Goal: Transaction & Acquisition: Purchase product/service

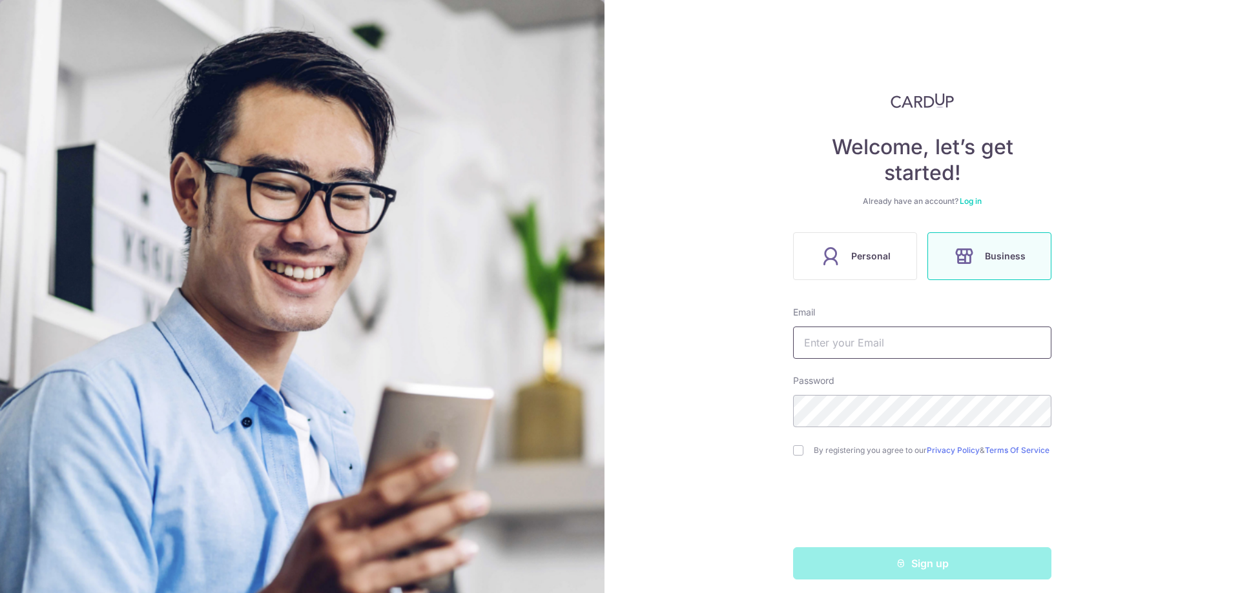
click at [895, 338] on input "text" at bounding box center [922, 343] width 258 height 32
click at [839, 283] on div "Welcome, let’s get started! Already have an account? Log in Personal Business E…" at bounding box center [922, 336] width 258 height 487
click at [845, 261] on label "Personal" at bounding box center [855, 256] width 124 height 48
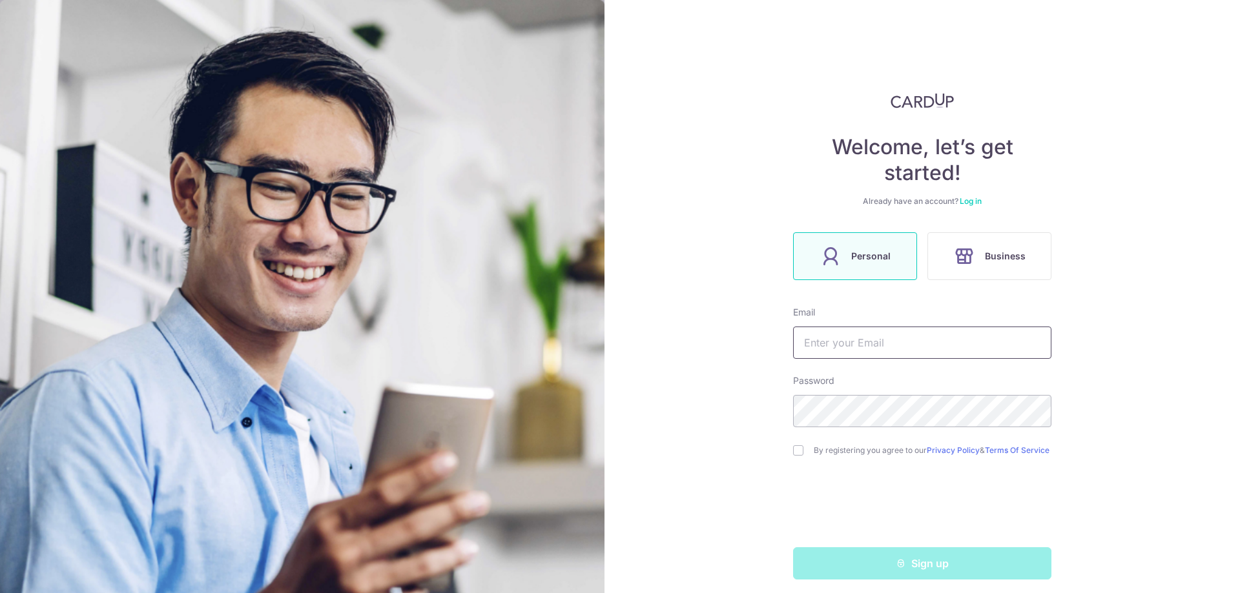
click at [877, 351] on input "text" at bounding box center [922, 343] width 258 height 32
type input "[EMAIL_ADDRESS][DOMAIN_NAME]"
click at [795, 455] on input "checkbox" at bounding box center [798, 451] width 10 height 10
checkbox input "true"
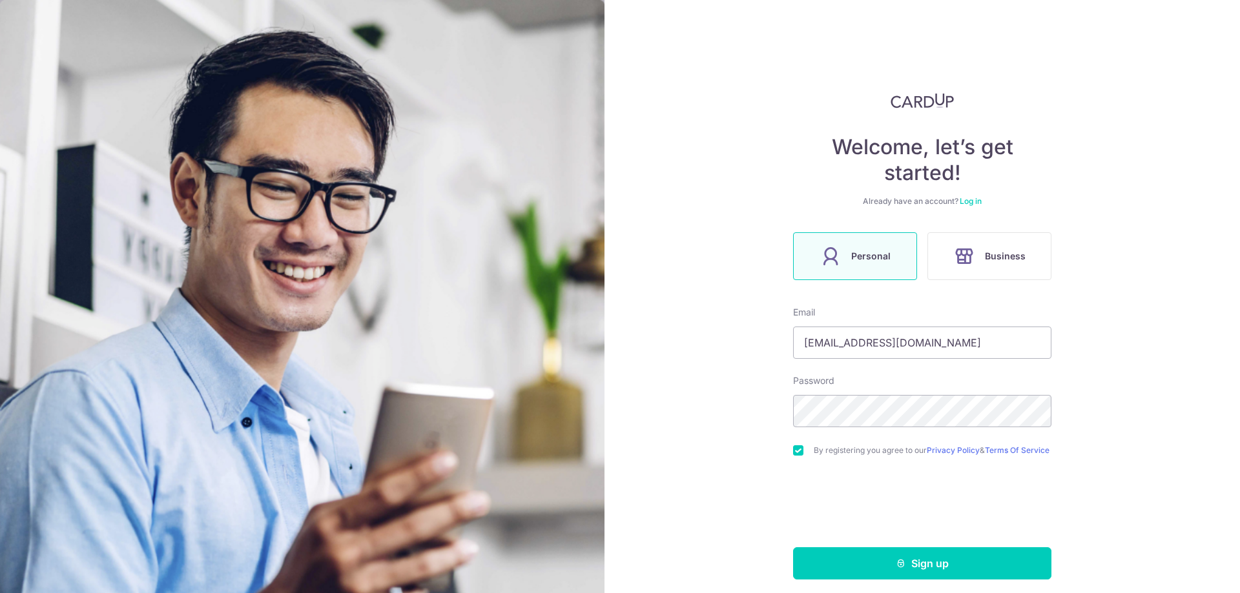
scroll to position [12, 0]
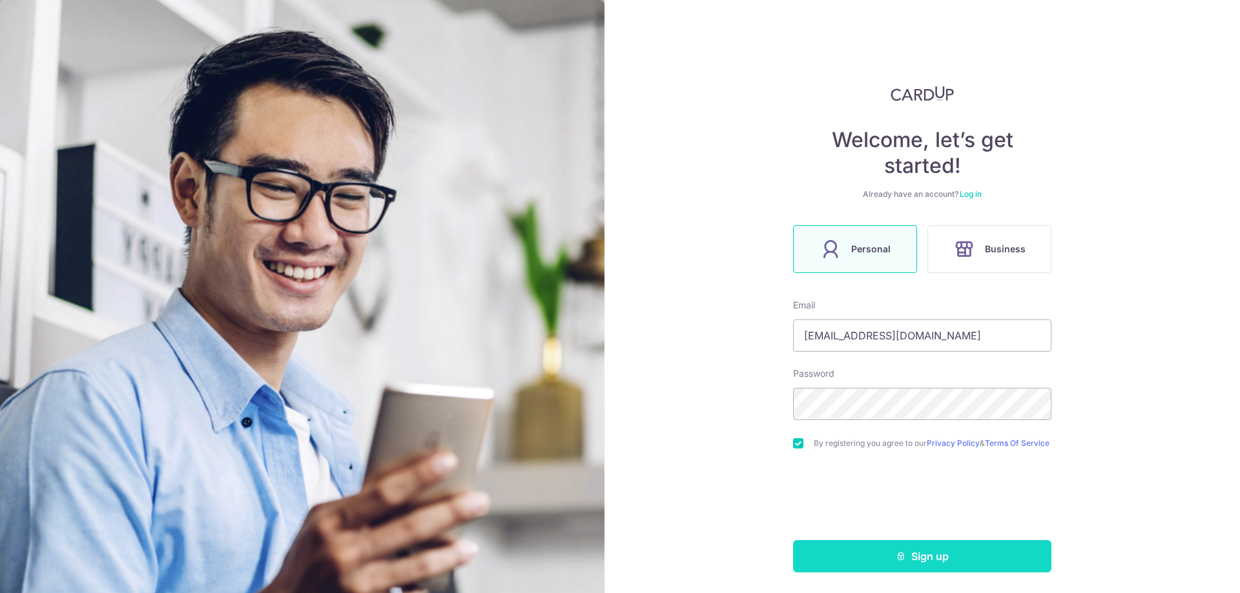
click at [898, 559] on icon "submit" at bounding box center [901, 556] width 10 height 10
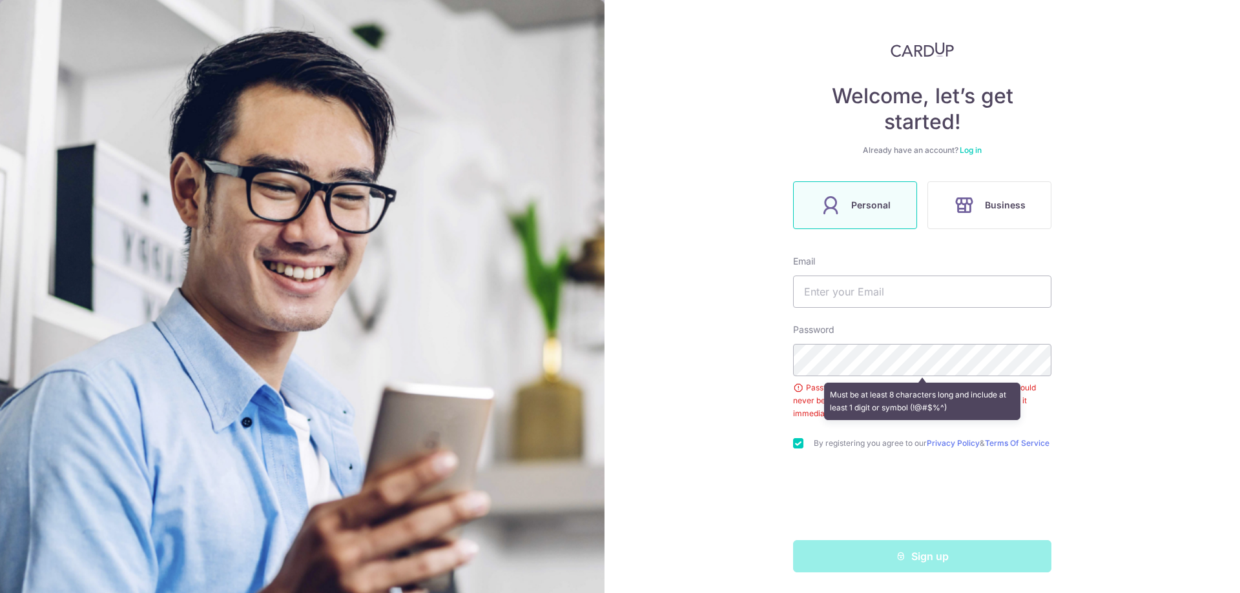
click at [897, 338] on div "Password Must be at least 8 characters long and include at least 1 digit or sym…" at bounding box center [922, 372] width 258 height 97
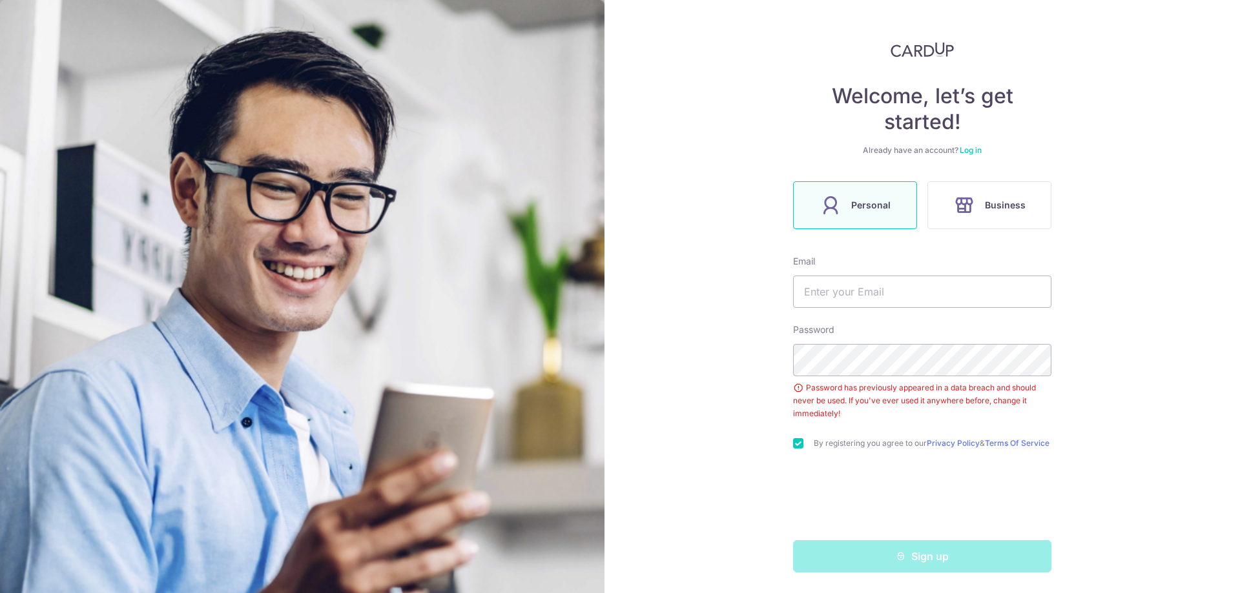
click at [875, 268] on div "Email" at bounding box center [922, 281] width 258 height 53
click at [875, 282] on input "text" at bounding box center [922, 292] width 258 height 32
type input "leeweihernnn@gmail.com"
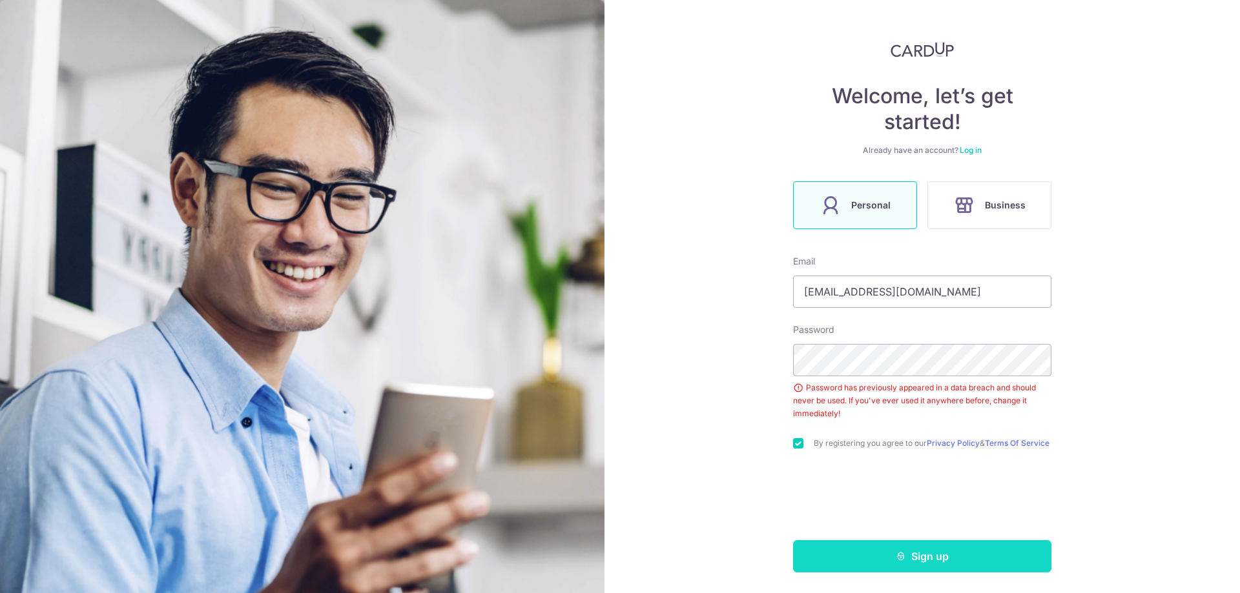
click at [875, 558] on button "Sign up" at bounding box center [922, 556] width 258 height 32
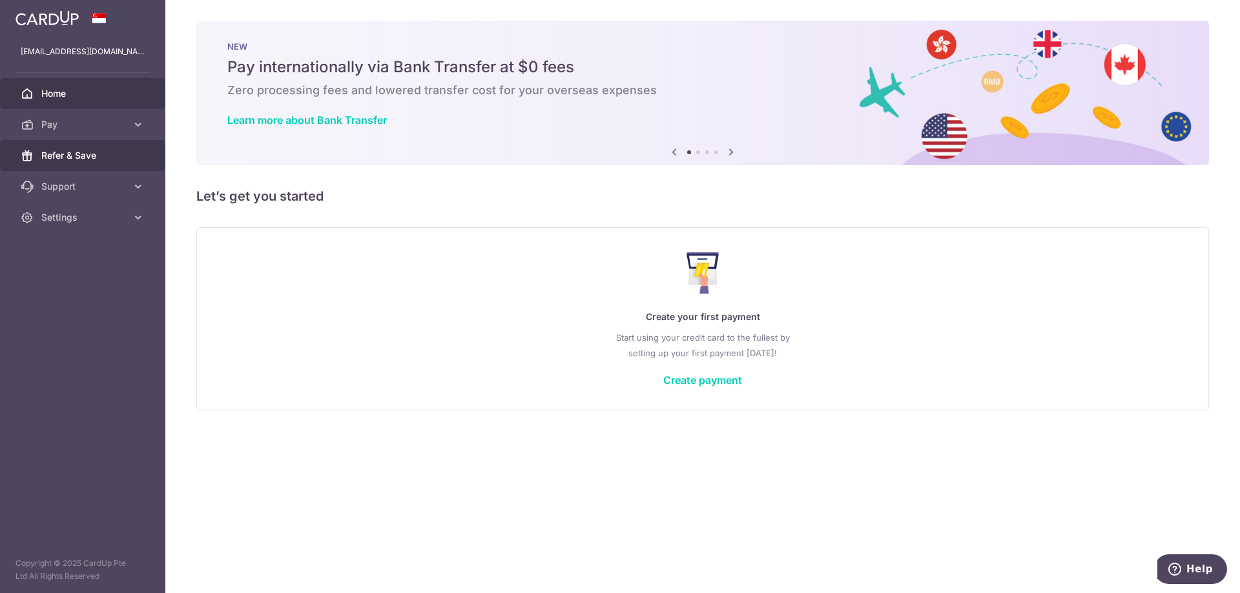
click at [88, 157] on span "Refer & Save" at bounding box center [83, 155] width 85 height 13
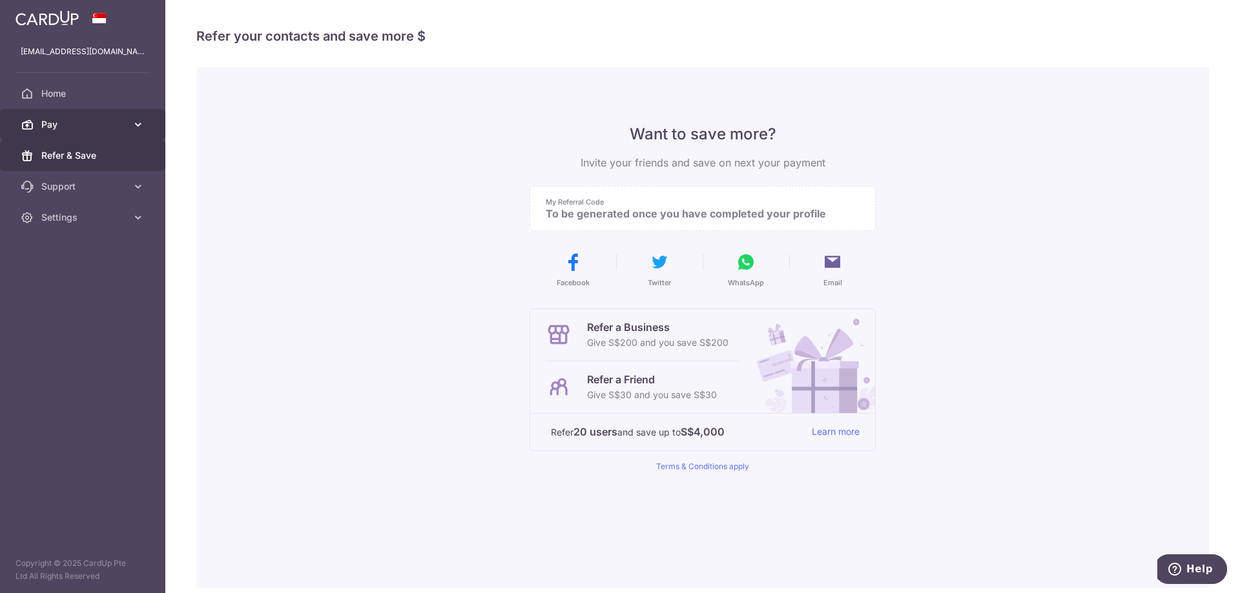
click at [86, 129] on span "Pay" at bounding box center [83, 124] width 85 height 13
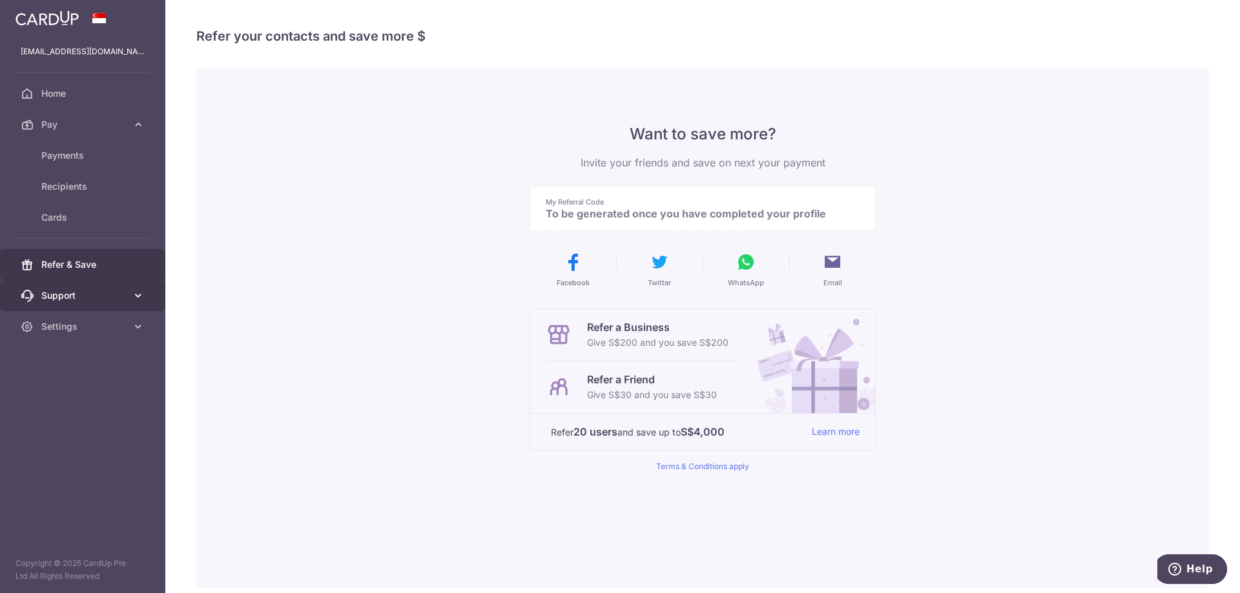
click at [83, 298] on span "Support" at bounding box center [83, 295] width 85 height 13
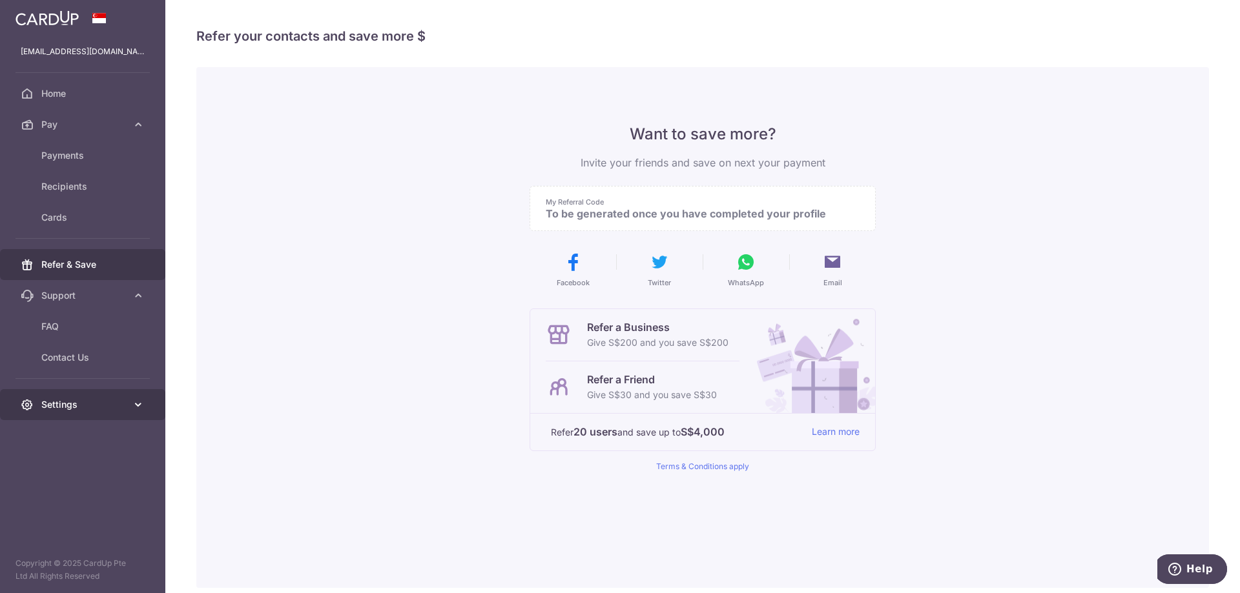
click at [95, 395] on link "Settings" at bounding box center [82, 404] width 165 height 31
click at [104, 431] on span "Account" at bounding box center [83, 435] width 85 height 13
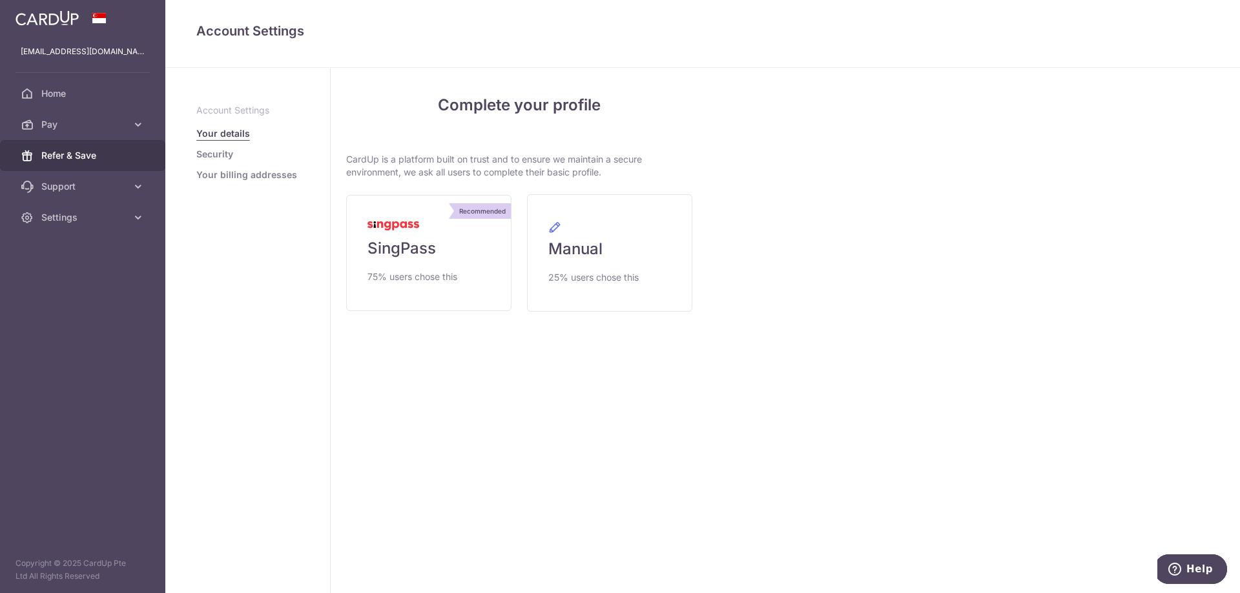
click at [85, 164] on link "Refer & Save" at bounding box center [82, 155] width 165 height 31
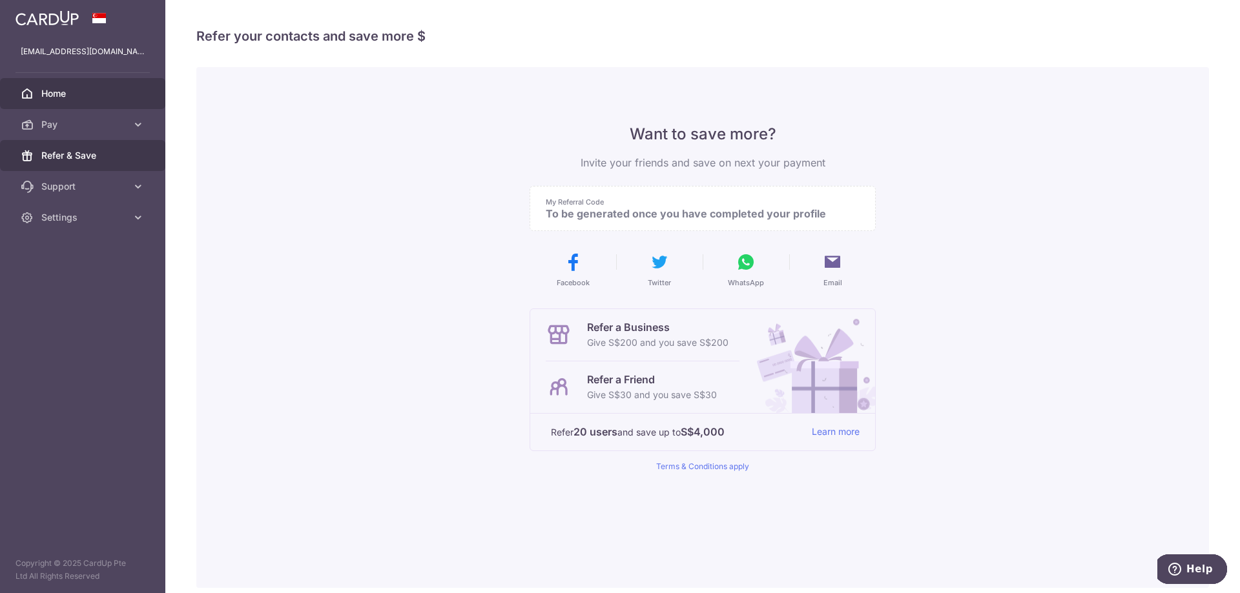
click at [56, 86] on link "Home" at bounding box center [82, 93] width 165 height 31
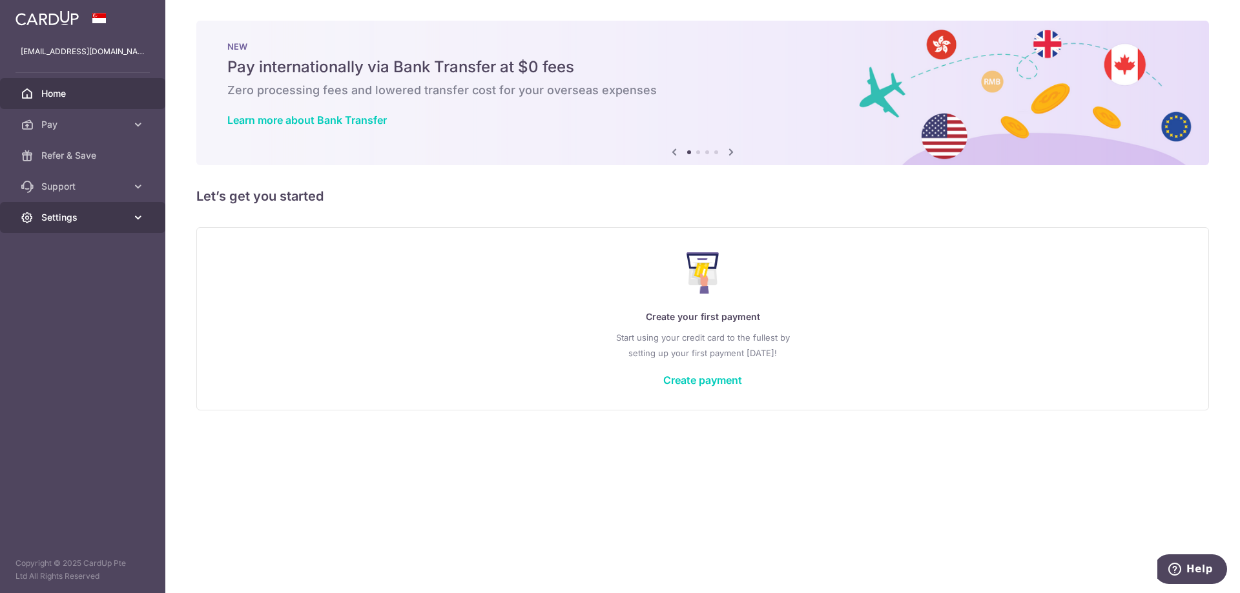
click at [122, 215] on span "Settings" at bounding box center [83, 217] width 85 height 13
click at [96, 276] on span "Logout" at bounding box center [83, 279] width 85 height 13
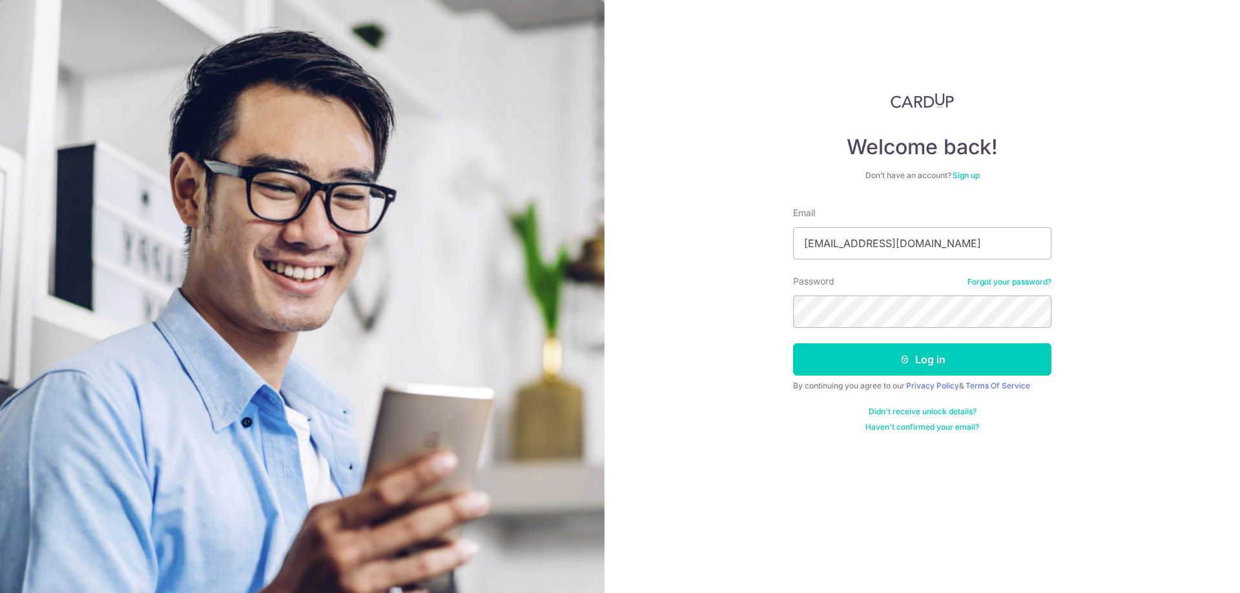
type input "[EMAIL_ADDRESS][DOMAIN_NAME]"
click at [793, 344] on button "Log in" at bounding box center [922, 360] width 258 height 32
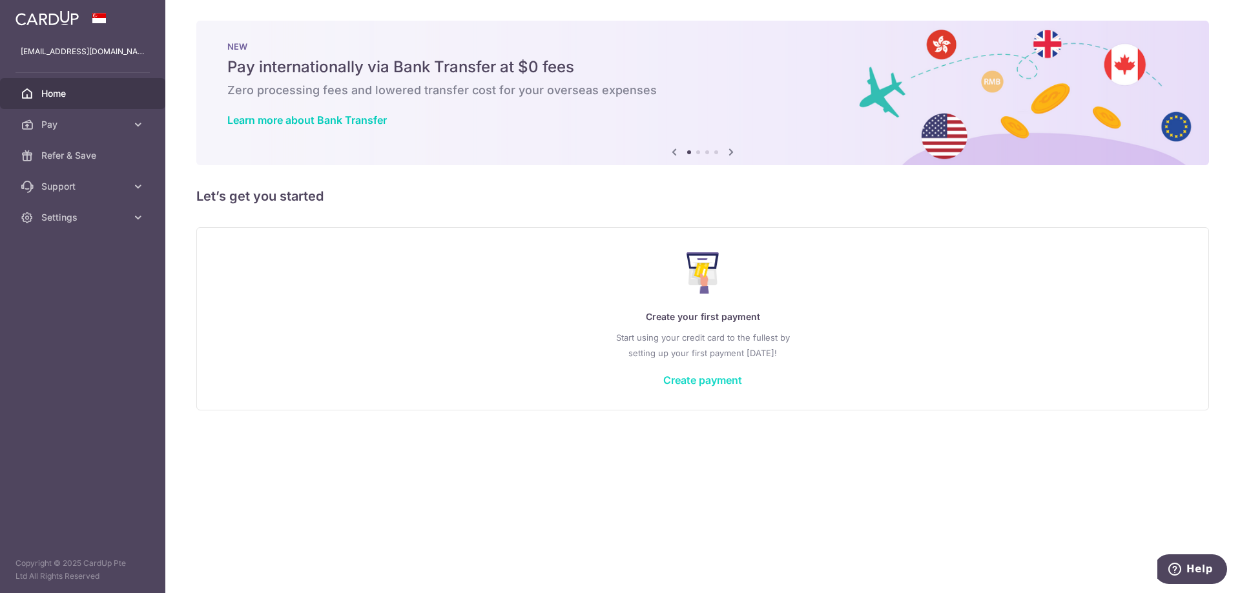
click at [681, 381] on link "Create payment" at bounding box center [702, 380] width 79 height 13
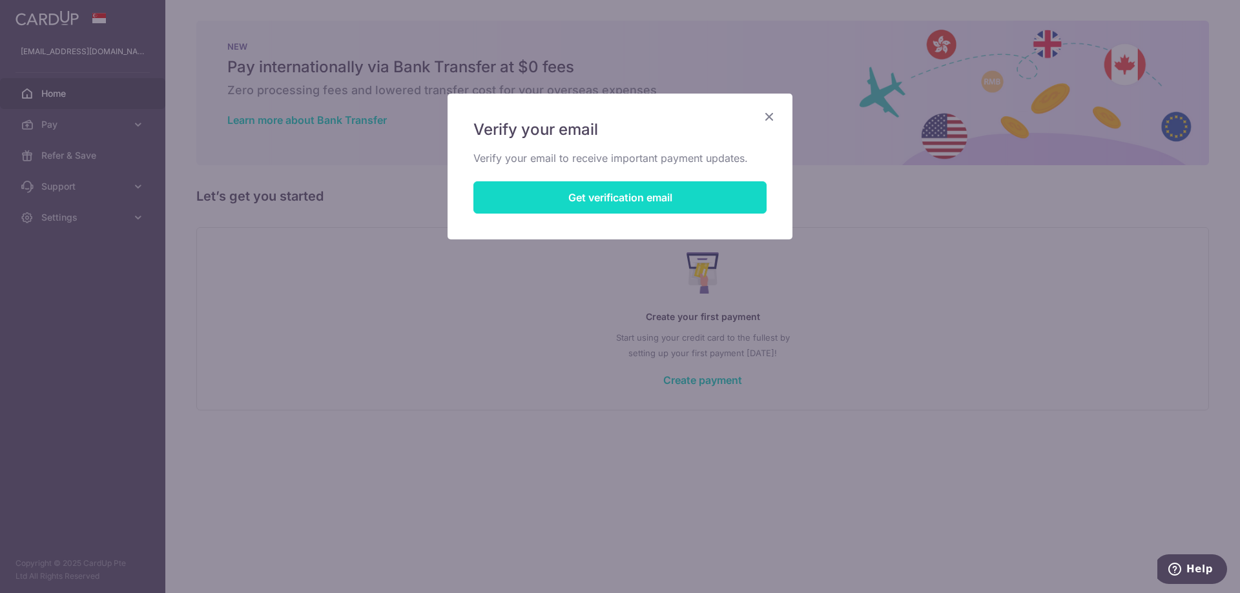
click at [632, 198] on button "Get verification email" at bounding box center [619, 197] width 293 height 32
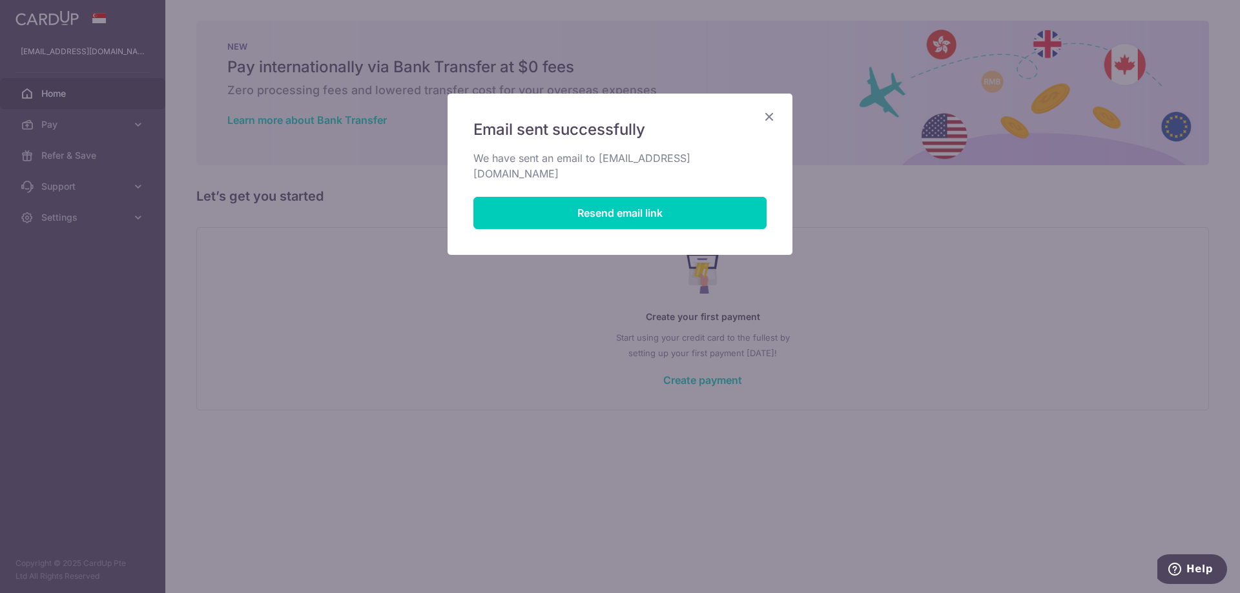
click at [765, 109] on icon "Close" at bounding box center [768, 116] width 15 height 16
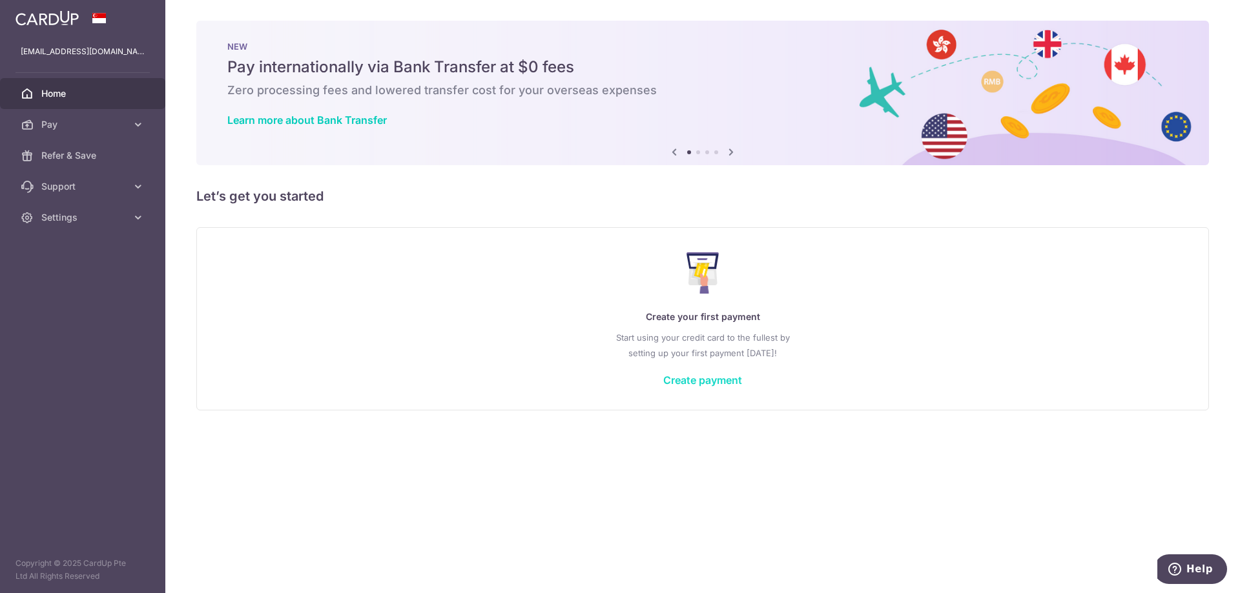
click at [714, 383] on link "Create payment" at bounding box center [702, 380] width 79 height 13
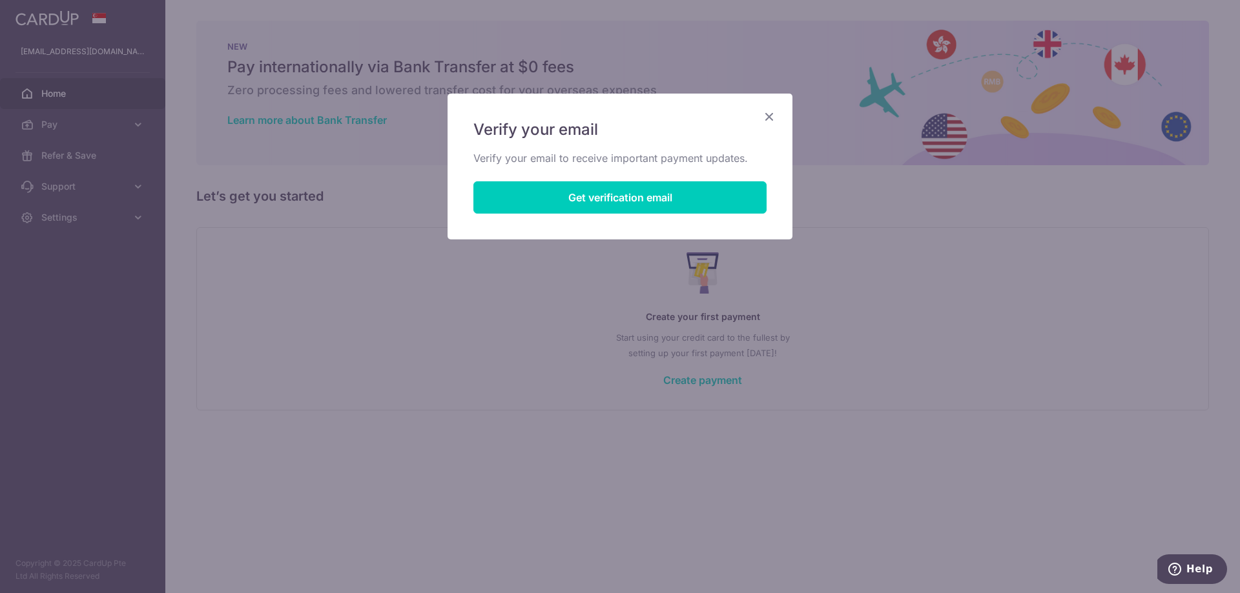
click at [765, 121] on icon "Close" at bounding box center [768, 116] width 15 height 16
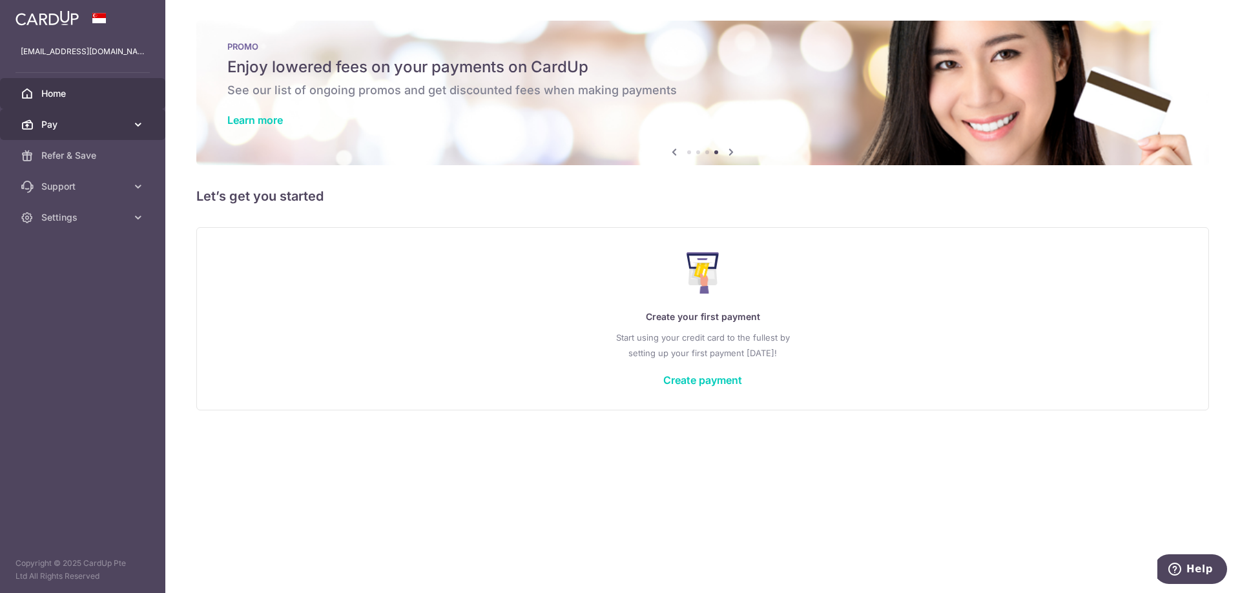
click at [110, 129] on span "Pay" at bounding box center [83, 124] width 85 height 13
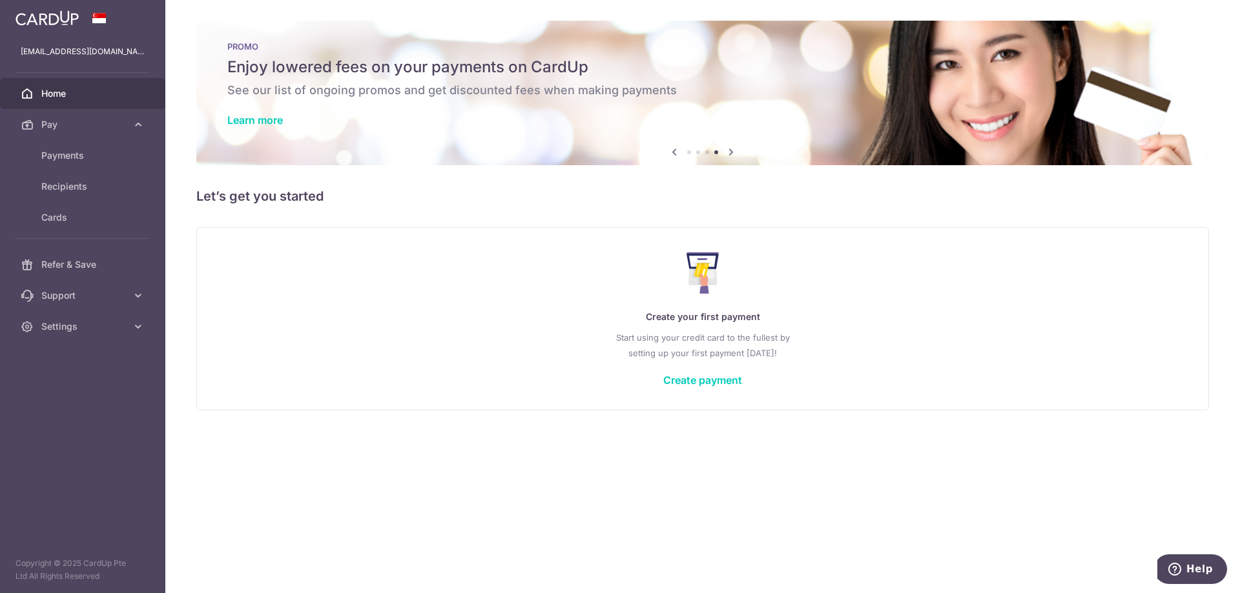
click at [73, 90] on span "Home" at bounding box center [83, 93] width 85 height 13
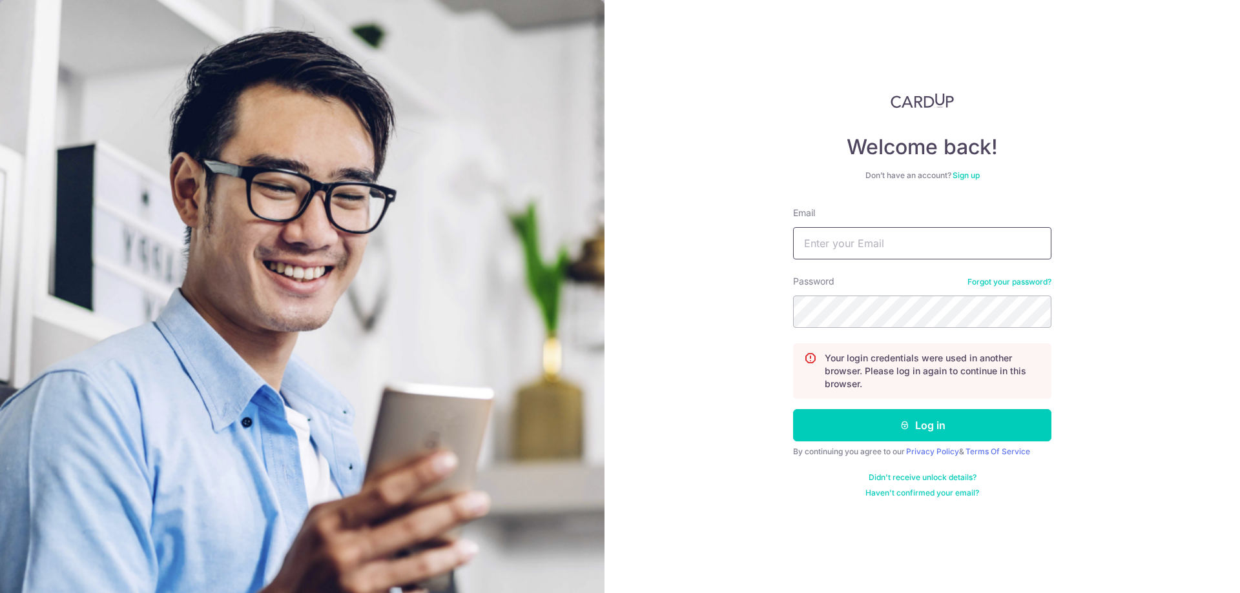
click at [906, 251] on input "Email" at bounding box center [922, 243] width 258 height 32
type input "k"
type input "e"
type input ";"
type input "[EMAIL_ADDRESS][DOMAIN_NAME]"
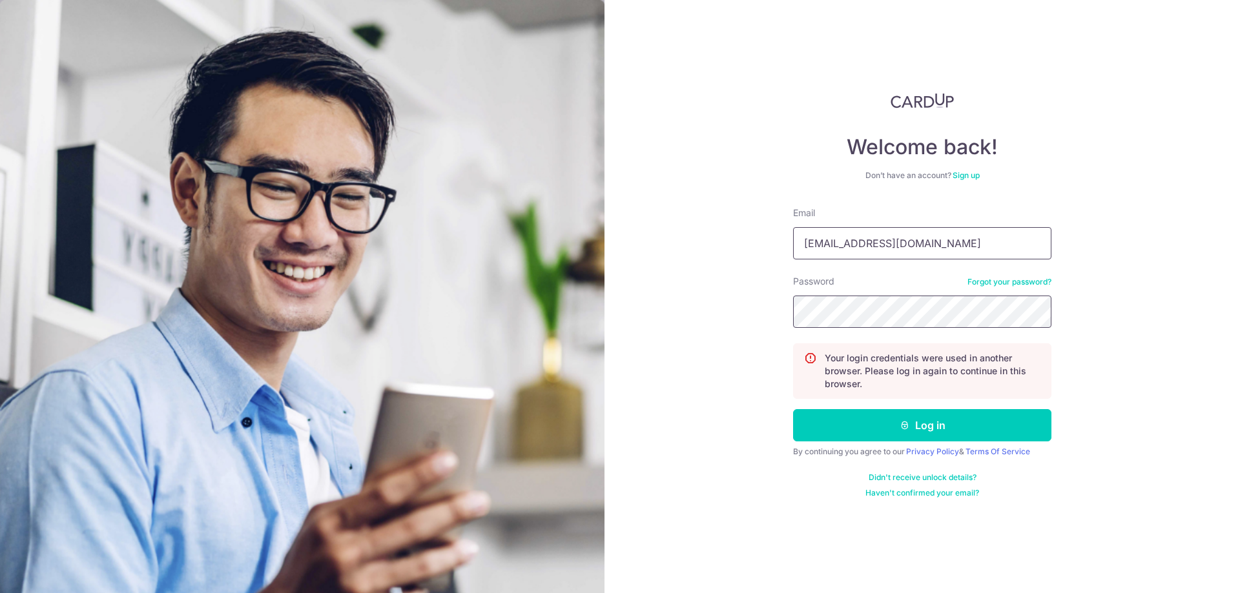
click at [793, 409] on button "Log in" at bounding box center [922, 425] width 258 height 32
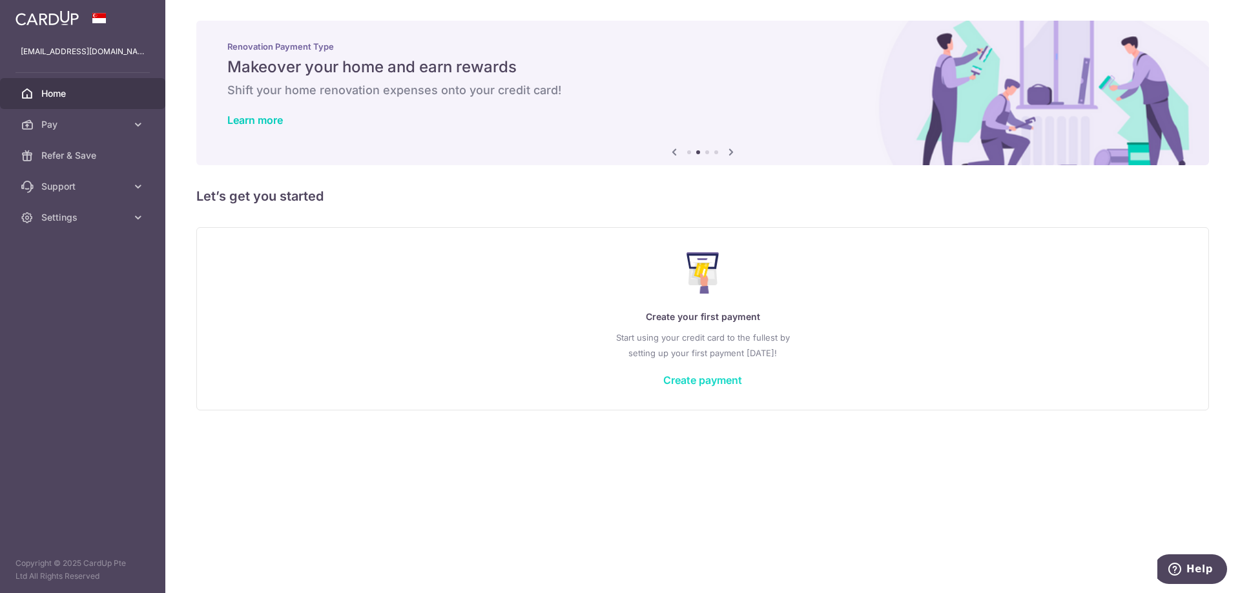
click at [690, 379] on link "Create payment" at bounding box center [702, 380] width 79 height 13
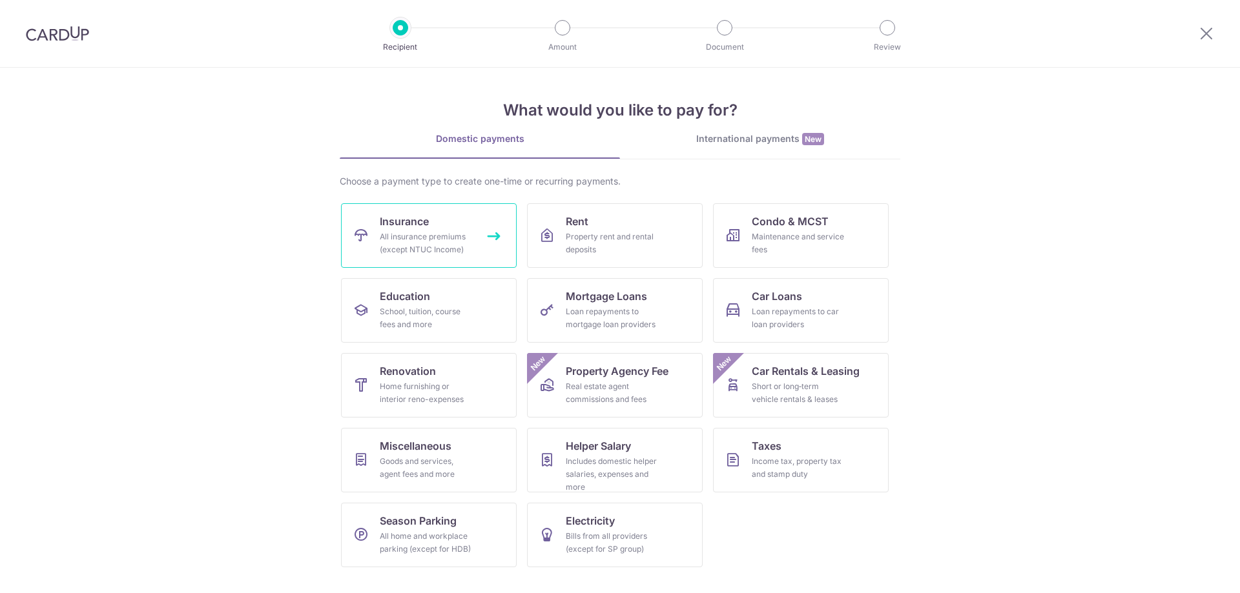
click at [449, 242] on div "All insurance premiums (except NTUC Income)" at bounding box center [426, 244] width 93 height 26
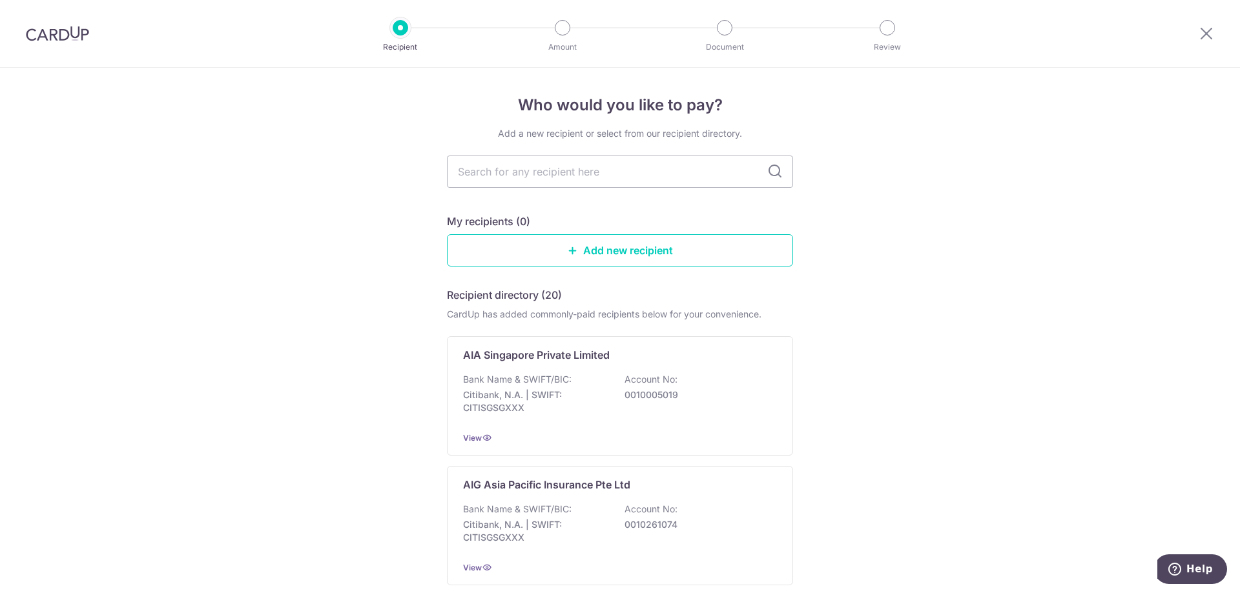
click at [692, 169] on input "text" at bounding box center [620, 172] width 346 height 32
click at [558, 353] on p "AIA Singapore Private Limited" at bounding box center [536, 354] width 147 height 15
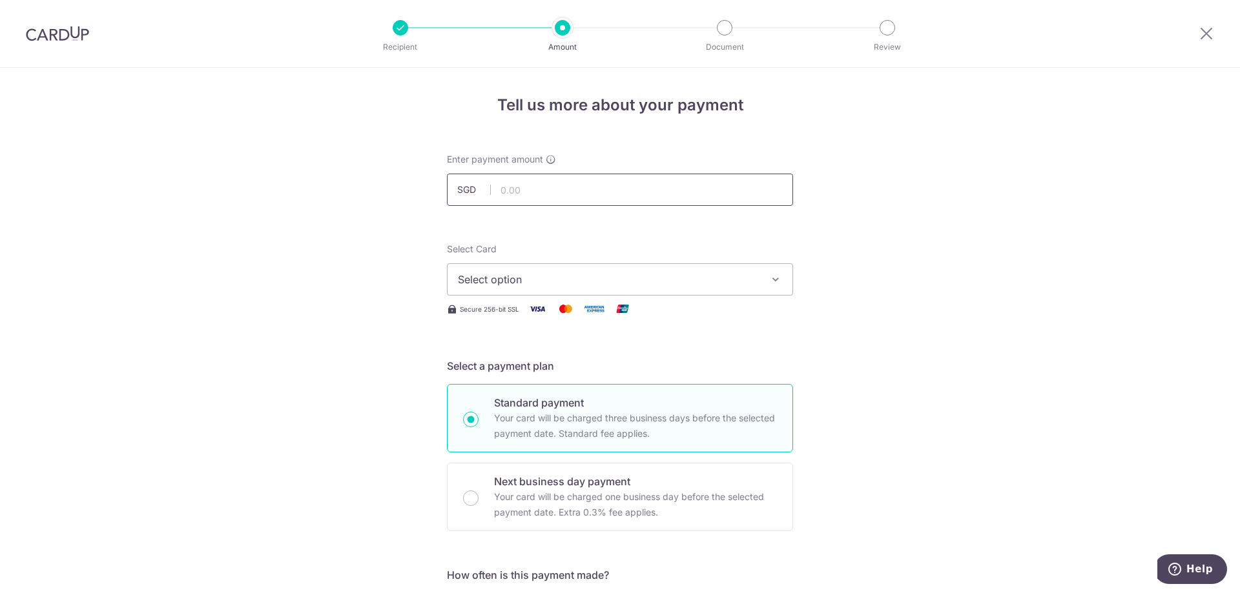
click at [517, 196] on input "text" at bounding box center [620, 190] width 346 height 32
type input "1,331.42"
click at [551, 289] on button "Select option" at bounding box center [620, 279] width 346 height 32
click at [543, 309] on link "Add credit card" at bounding box center [619, 315] width 345 height 23
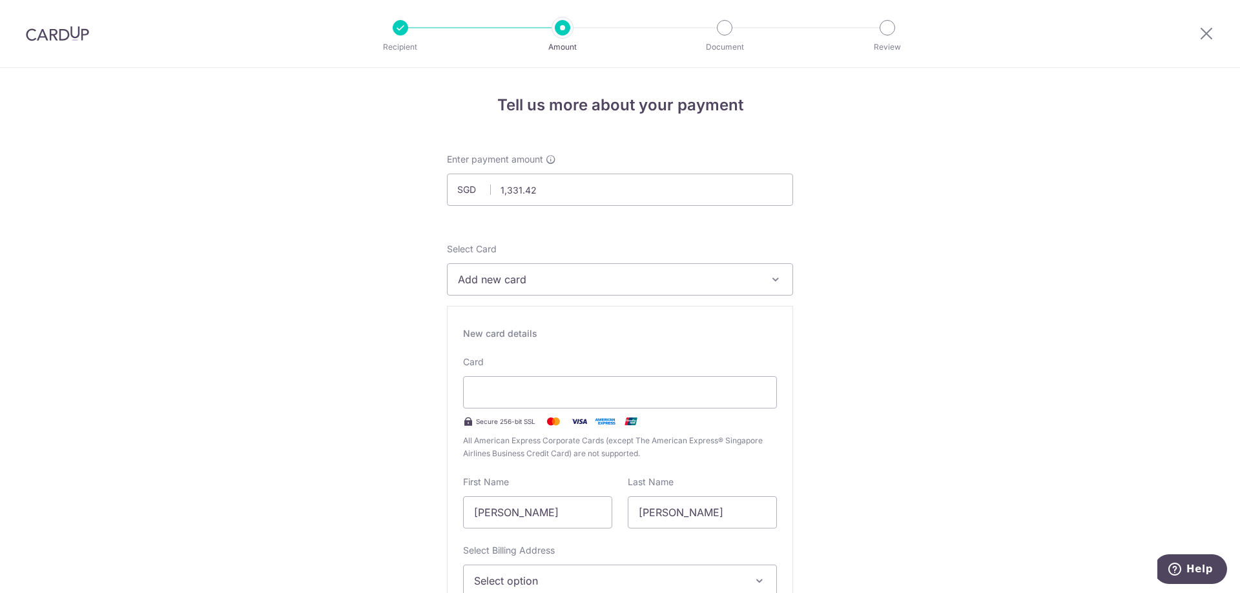
click at [518, 293] on button "Add new card" at bounding box center [620, 279] width 346 height 32
click at [594, 380] on div at bounding box center [620, 392] width 314 height 32
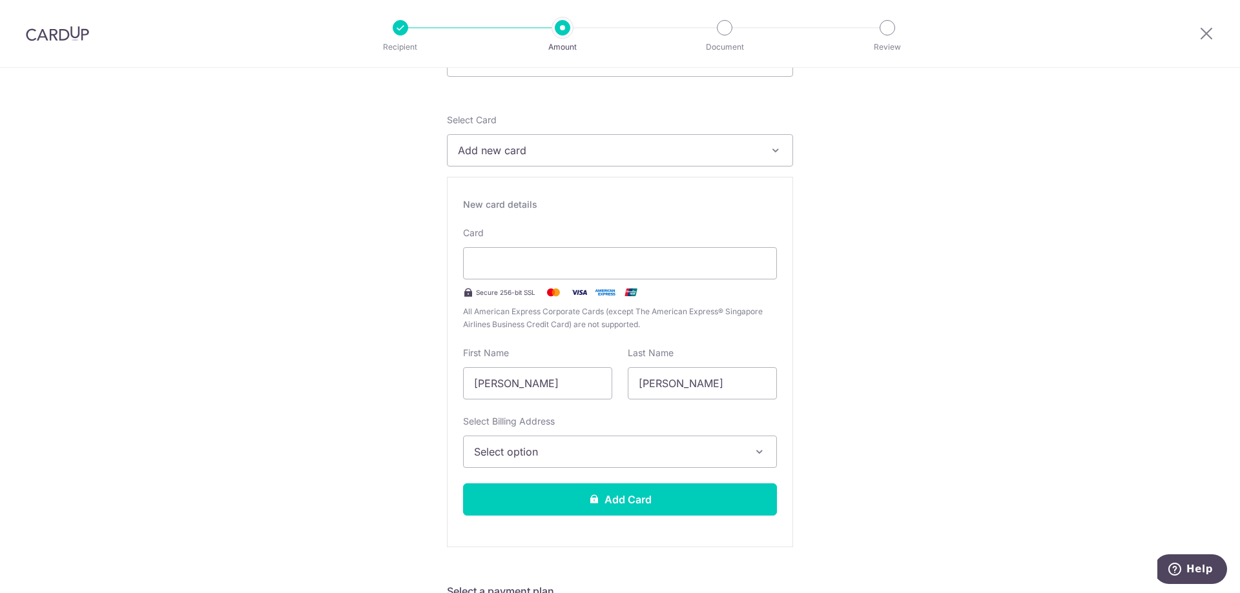
click at [588, 456] on span "Select option" at bounding box center [608, 451] width 269 height 15
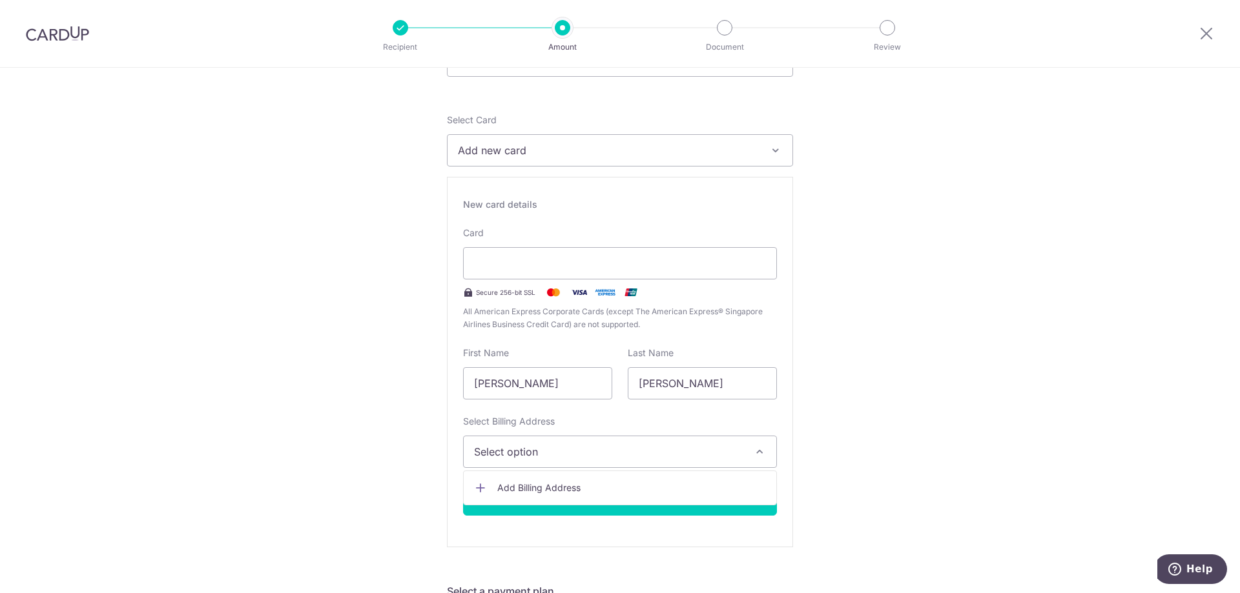
click at [584, 486] on span "Add Billing Address" at bounding box center [631, 488] width 269 height 13
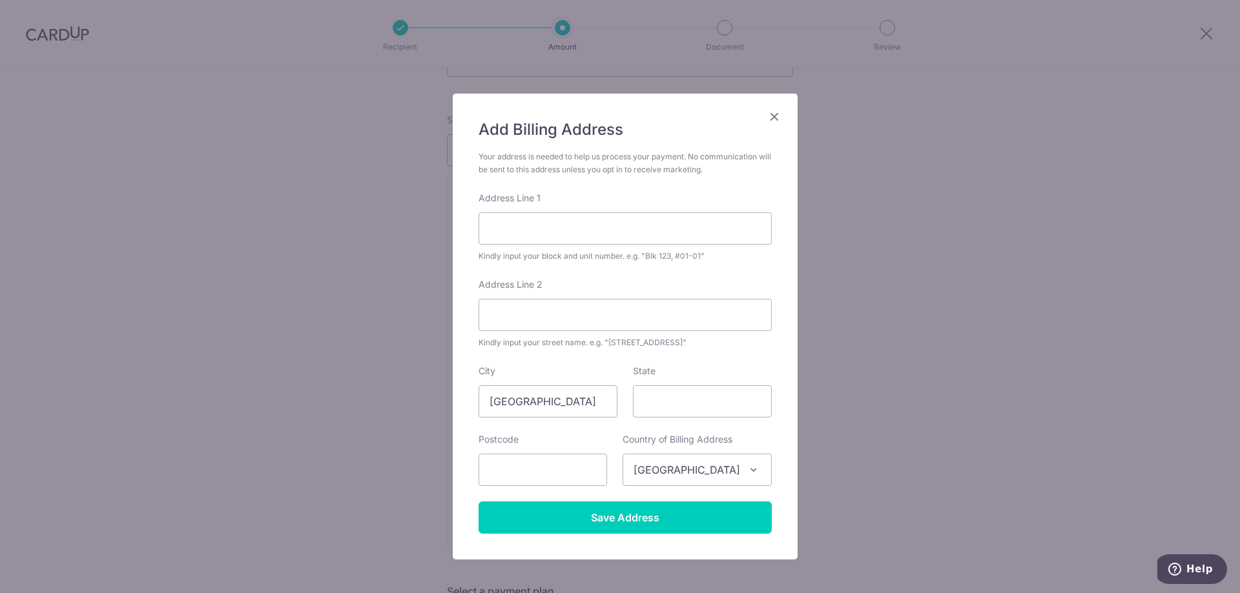
click at [591, 203] on div "Address Line 1 Kindly input your block and unit number. e.g. "Blk 123, #01-01"" at bounding box center [624, 227] width 293 height 71
click at [599, 223] on input "Address Line 1" at bounding box center [624, 228] width 293 height 32
type input "6"
drag, startPoint x: 633, startPoint y: 231, endPoint x: 504, endPoint y: 230, distance: 129.1
click at [504, 230] on input "514 Jurong West Street 52" at bounding box center [624, 228] width 293 height 32
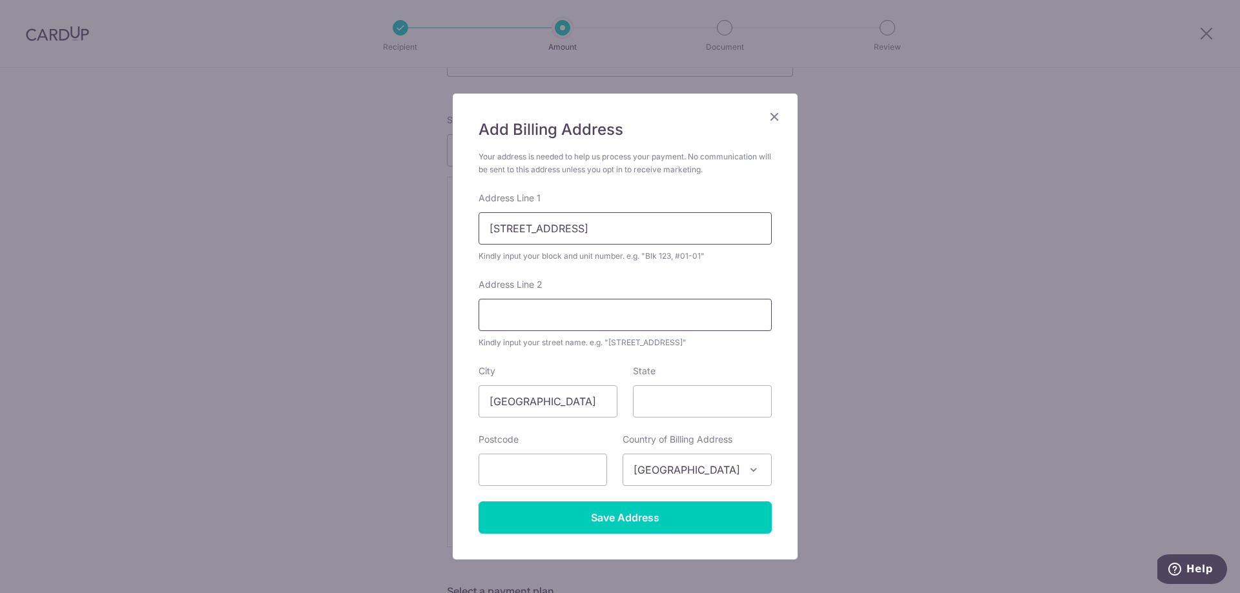
type input "514 Jurong West Street 52"
click at [520, 314] on input "Address Line 2" at bounding box center [624, 315] width 293 height 32
paste input "Jurong West Street 52"
type input "Jurong West Street 52"
drag, startPoint x: 641, startPoint y: 231, endPoint x: 503, endPoint y: 226, distance: 137.6
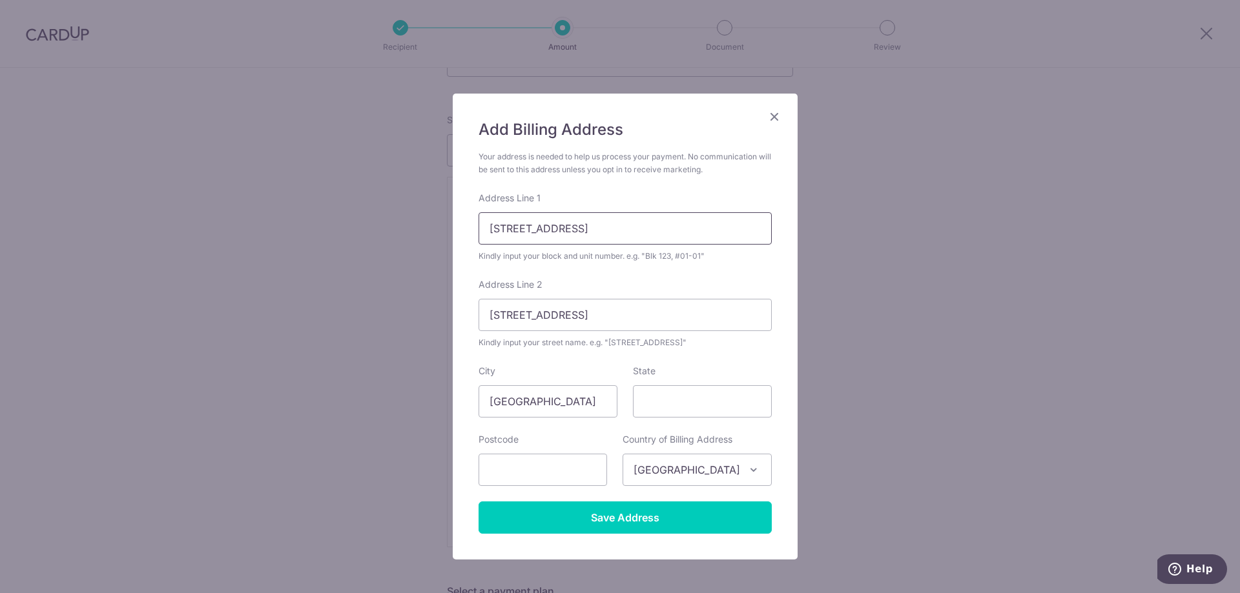
click at [503, 226] on input "514 Jurong West Street 52" at bounding box center [624, 228] width 293 height 32
type input "514"
click at [676, 393] on input "State" at bounding box center [702, 401] width 139 height 32
click at [582, 464] on input "text" at bounding box center [542, 470] width 128 height 32
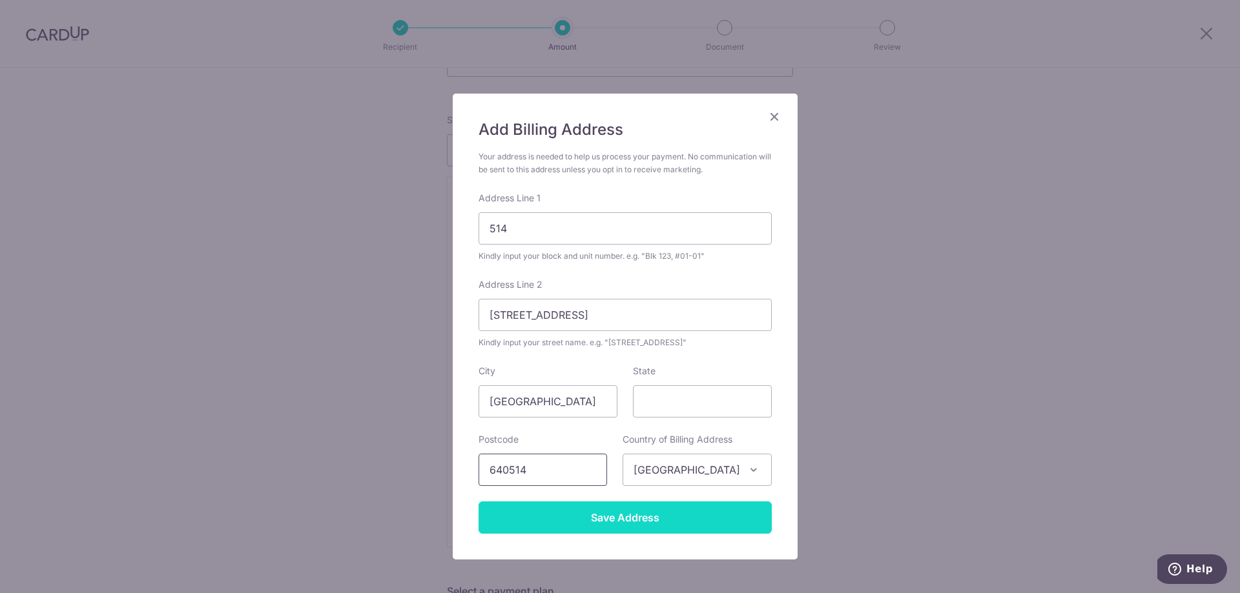
type input "640514"
click at [587, 523] on input "Save Address" at bounding box center [624, 518] width 293 height 32
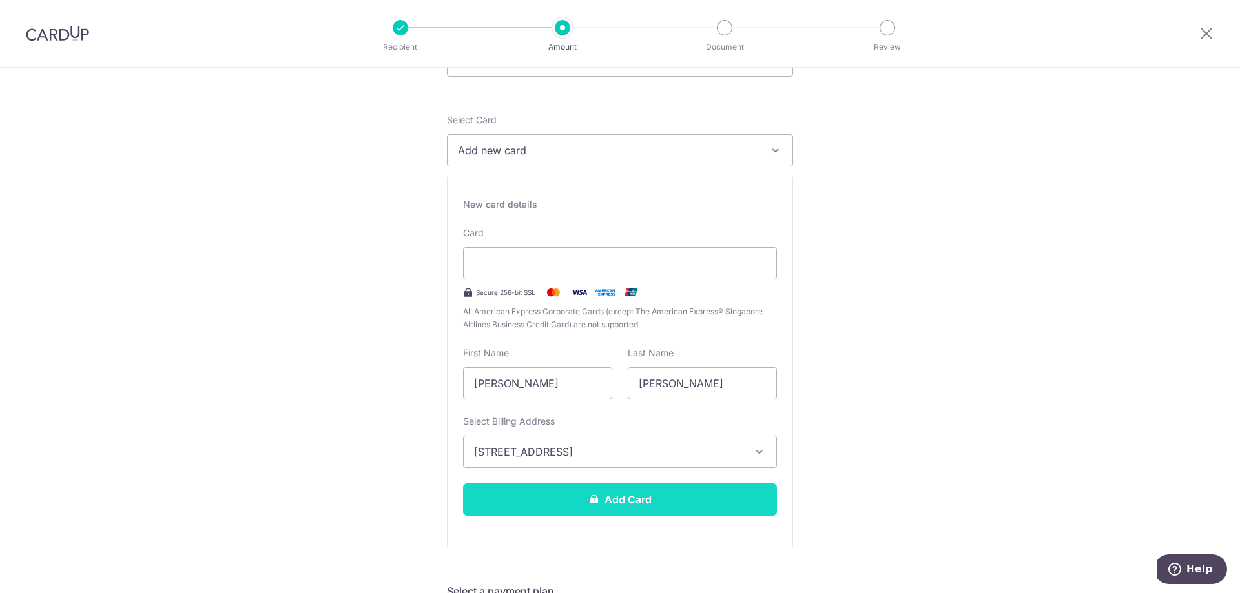
click at [635, 499] on button "Add Card" at bounding box center [620, 500] width 314 height 32
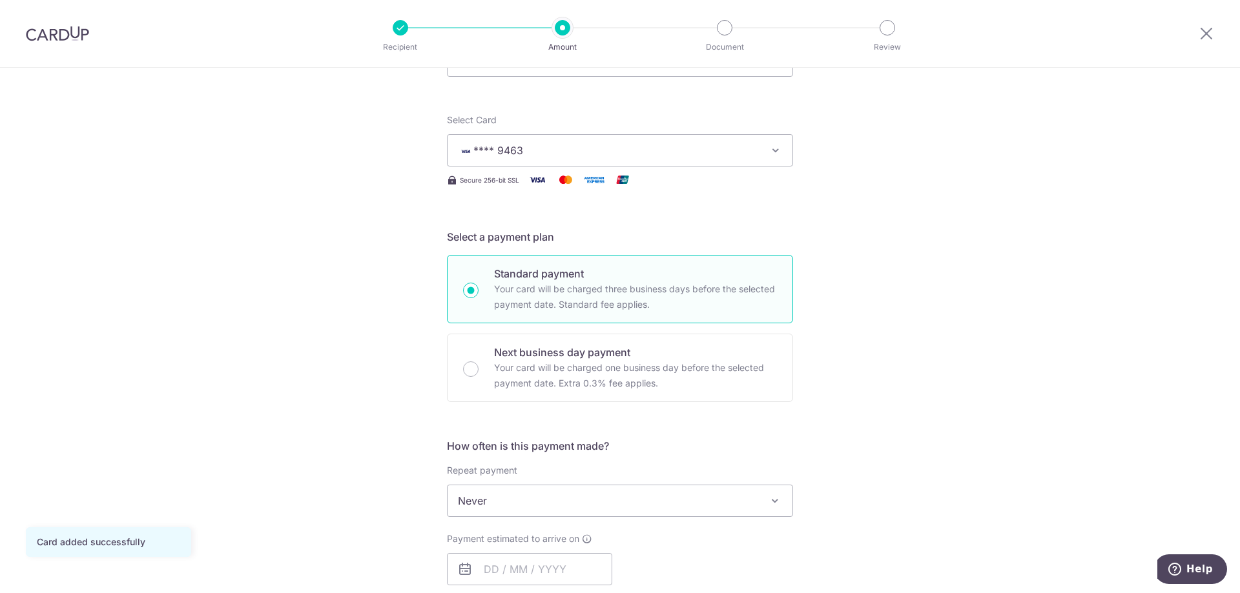
scroll to position [194, 0]
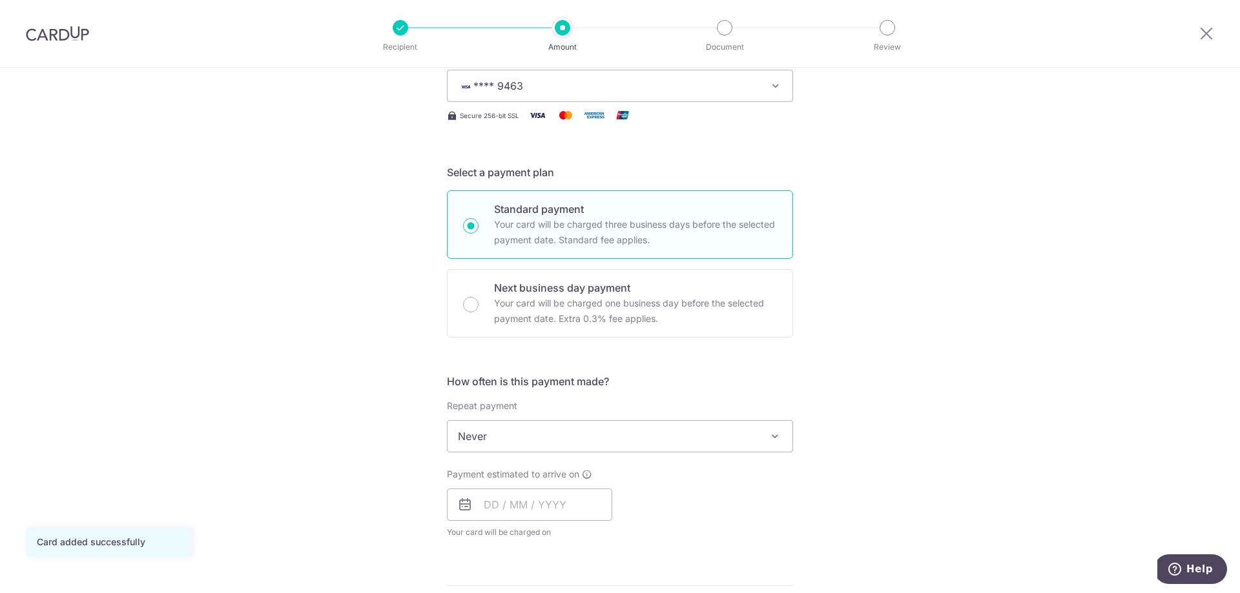
click at [622, 443] on span "Never" at bounding box center [619, 436] width 345 height 31
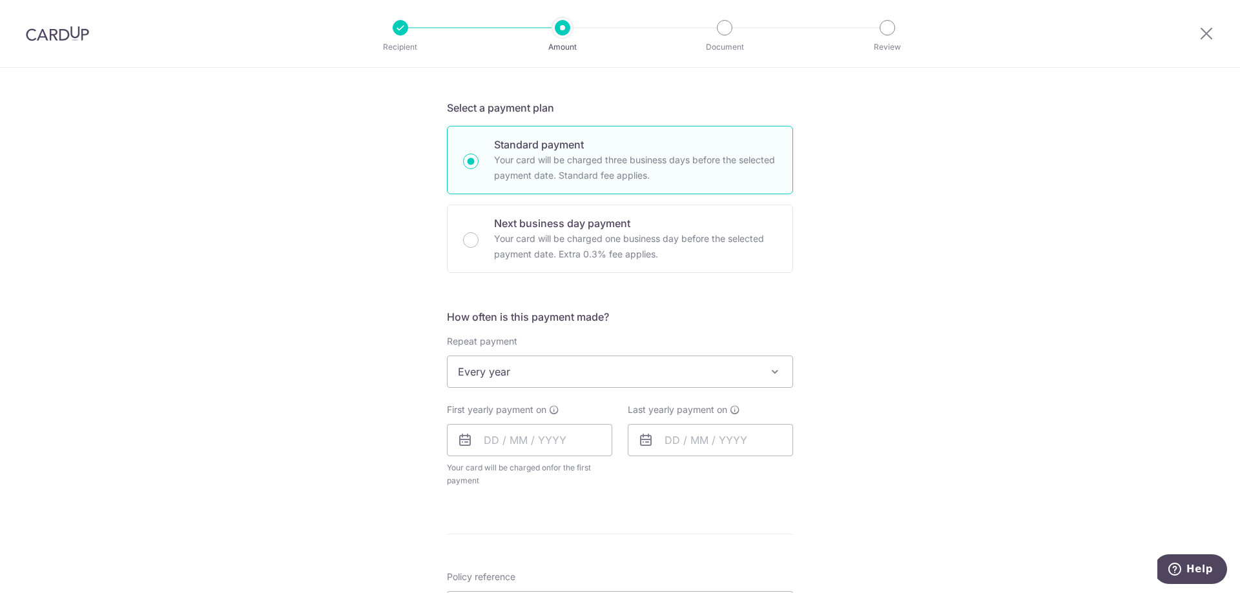
scroll to position [323, 0]
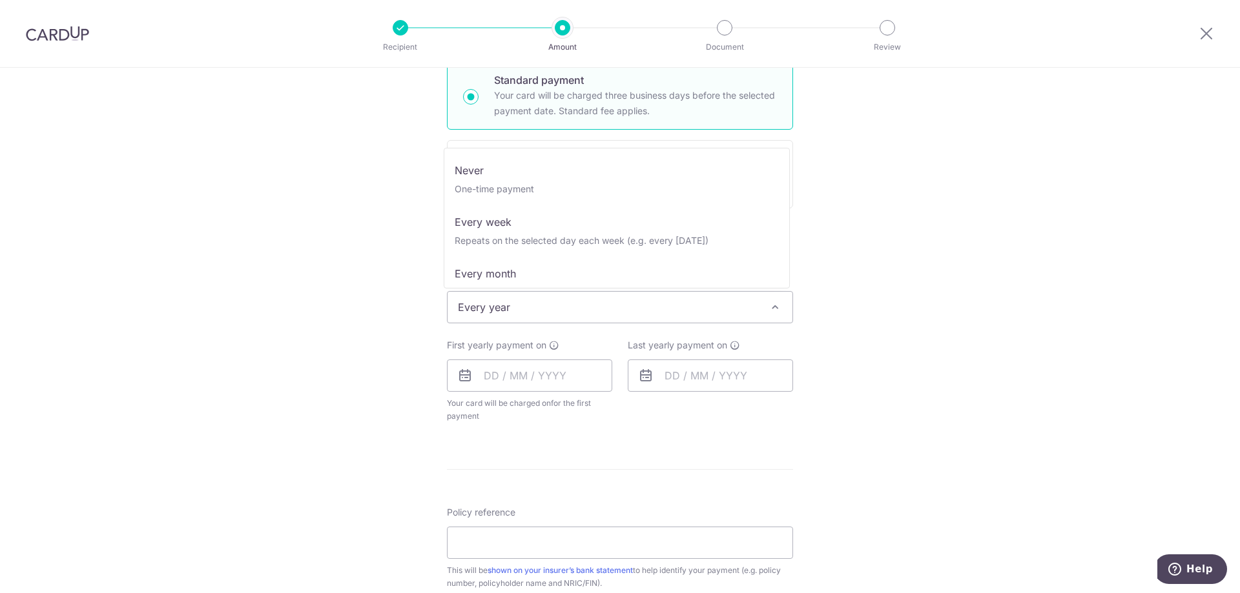
click at [497, 310] on span "Every year" at bounding box center [619, 307] width 345 height 31
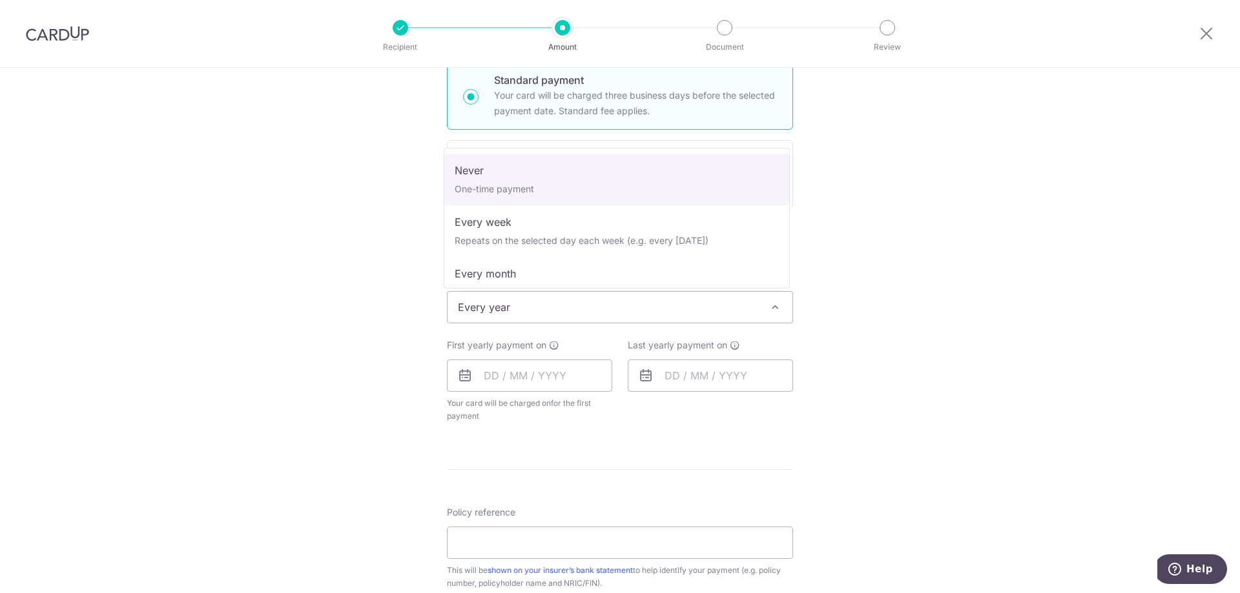
select select "1"
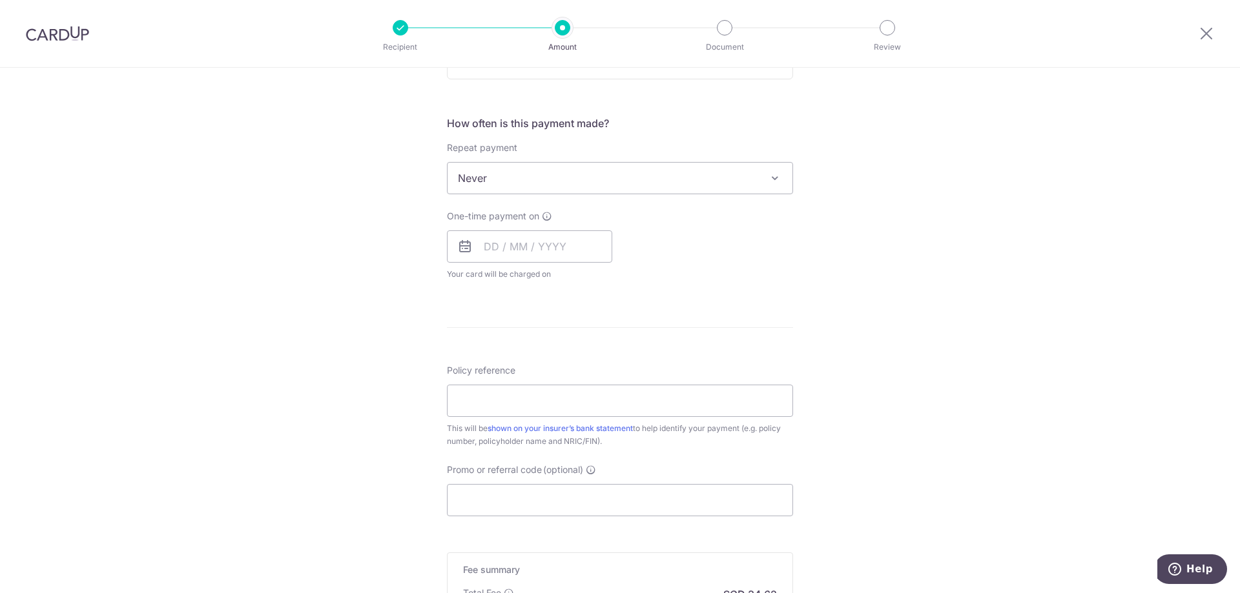
scroll to position [517, 0]
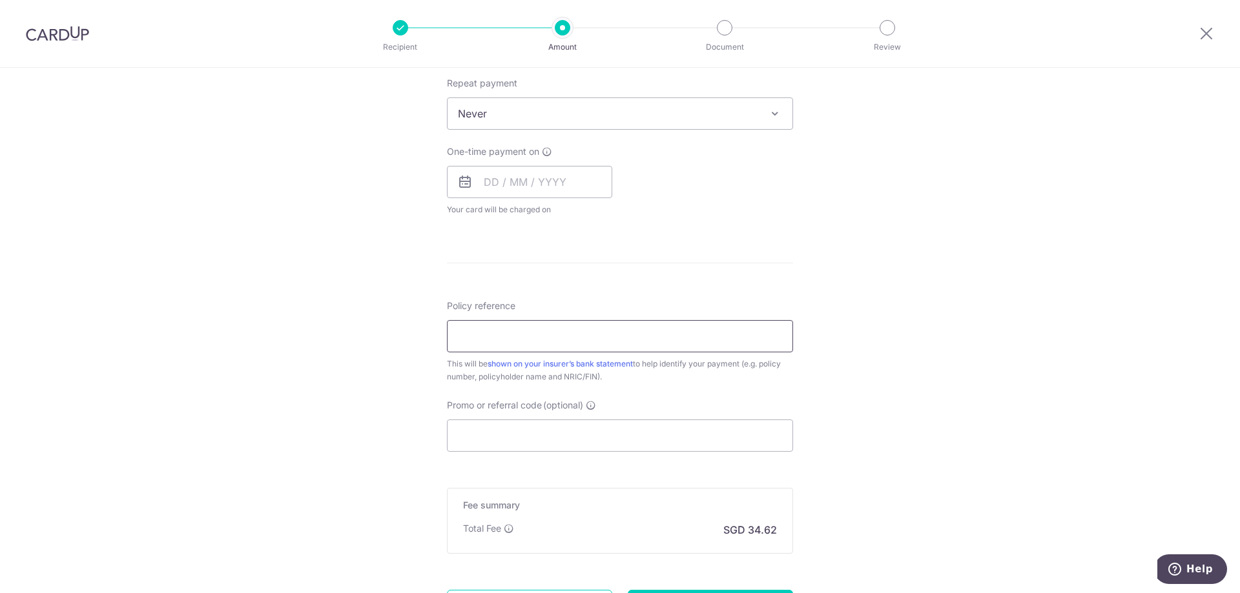
click at [576, 327] on input "Policy reference" at bounding box center [620, 336] width 346 height 32
drag, startPoint x: 453, startPoint y: 336, endPoint x: 517, endPoint y: 334, distance: 64.0
click at [517, 334] on input "E241633838, P563918668" at bounding box center [620, 336] width 346 height 32
click at [606, 338] on input "E241633838, P563918668" at bounding box center [620, 336] width 346 height 32
paste input "E241633838"
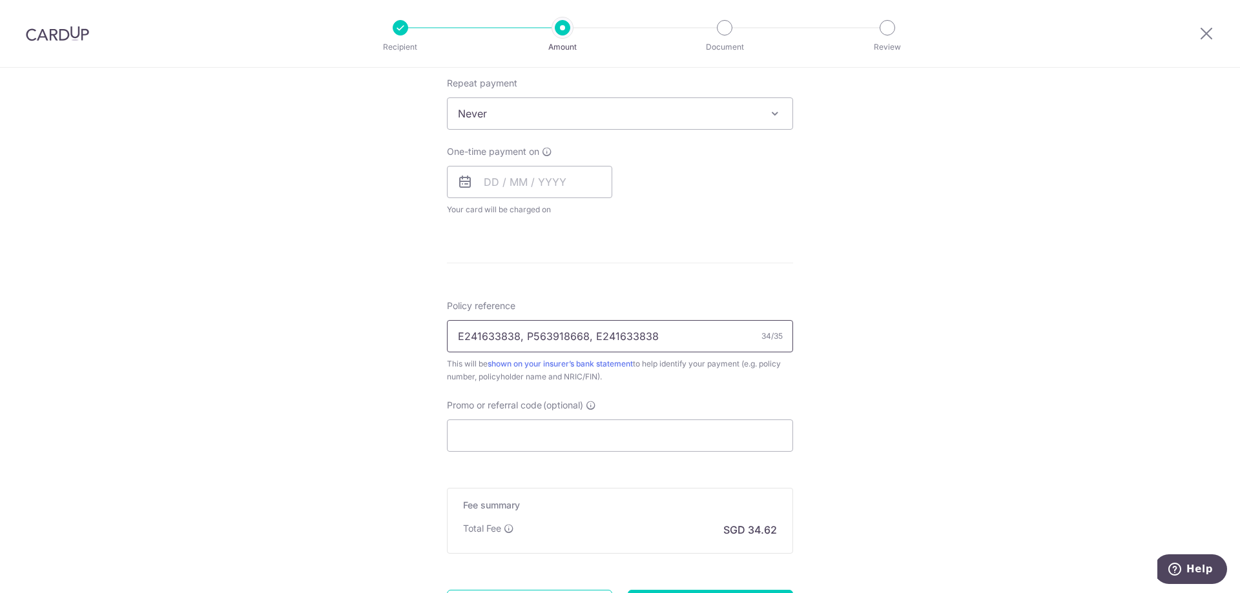
click at [597, 333] on input "E241633838, P563918668, E241633838" at bounding box center [620, 336] width 346 height 32
type input "E241633838, P563918668, H241633838"
click at [588, 429] on input "Promo or referral code (optional)" at bounding box center [620, 436] width 346 height 32
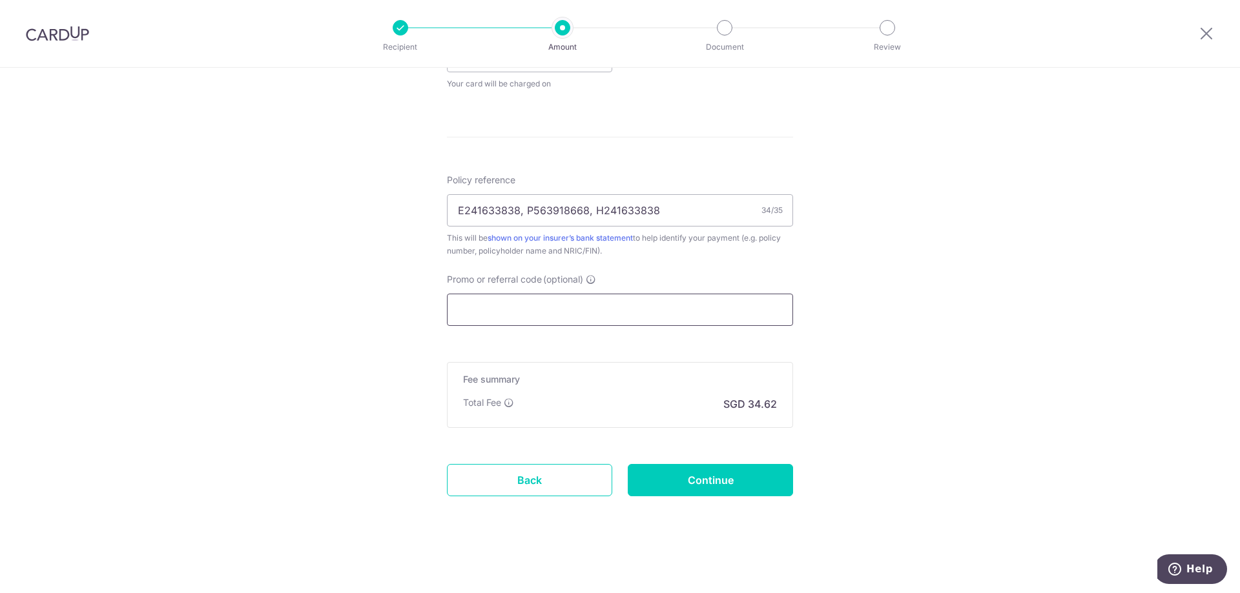
click at [566, 300] on input "Promo or referral code (optional)" at bounding box center [620, 310] width 346 height 32
paste input "PEARLYNSHIYUNH972"
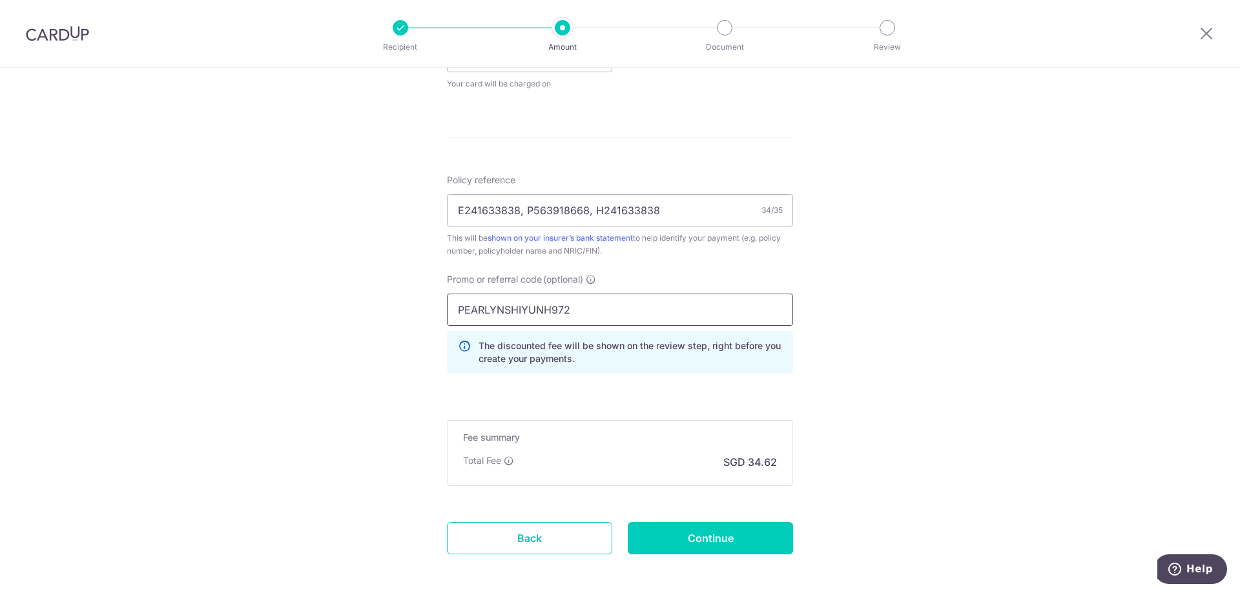
type input "PEARLYNSHIYUNH972"
click at [887, 387] on div "Tell us more about your payment Enter payment amount SGD 1,331.42 1331.42 Card …" at bounding box center [620, 38] width 1240 height 1226
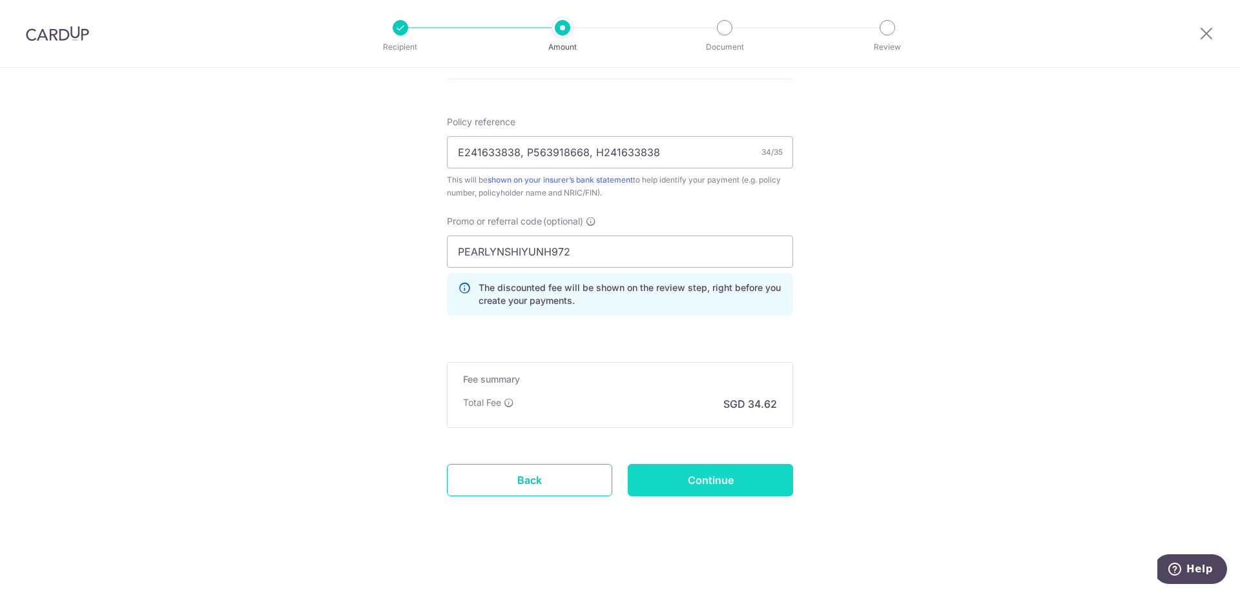
click at [679, 491] on input "Continue" at bounding box center [710, 480] width 165 height 32
type input "Create Schedule"
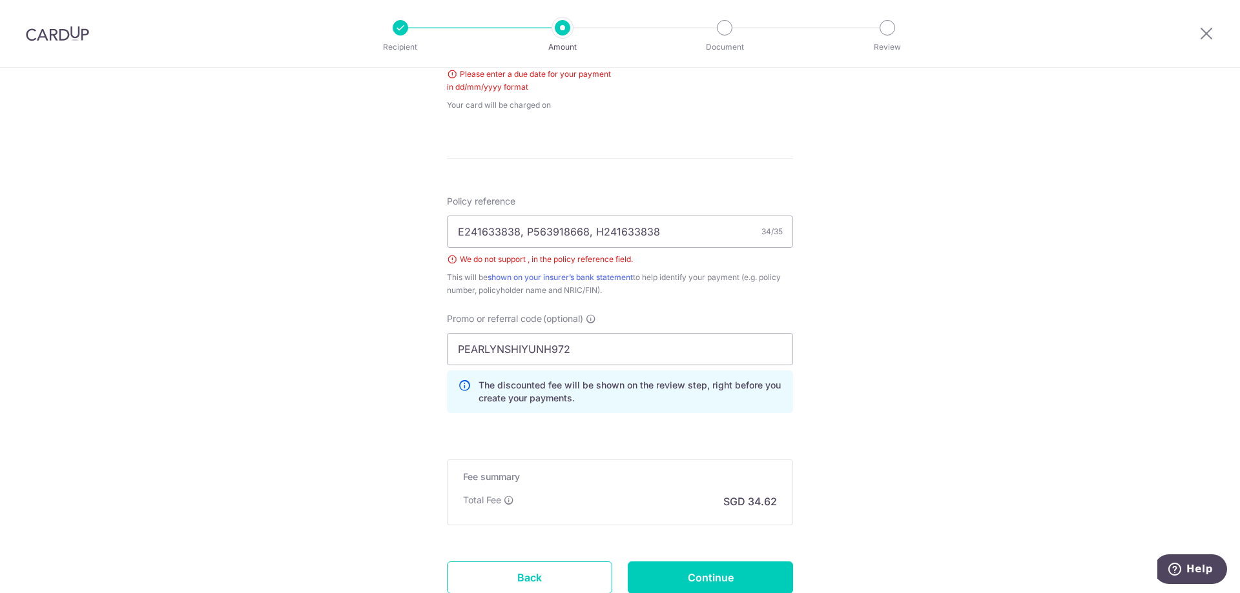
scroll to position [588, 0]
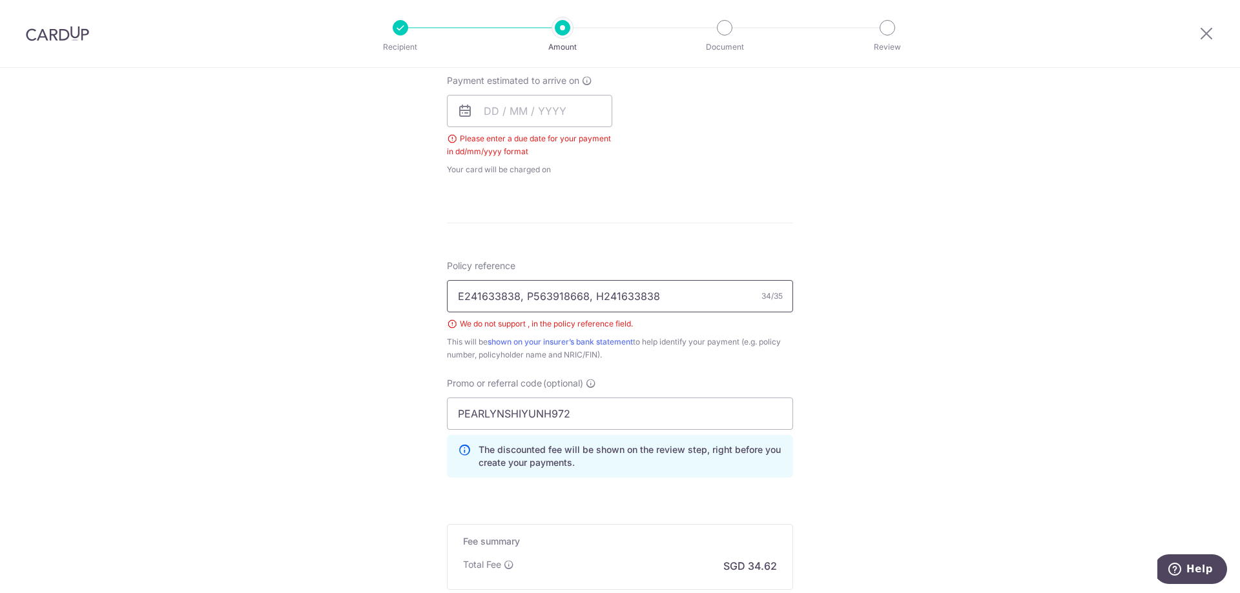
drag, startPoint x: 516, startPoint y: 298, endPoint x: 529, endPoint y: 306, distance: 15.4
click at [516, 297] on input "E241633838, P563918668, H241633838" at bounding box center [620, 296] width 346 height 32
type input "1,331.42"
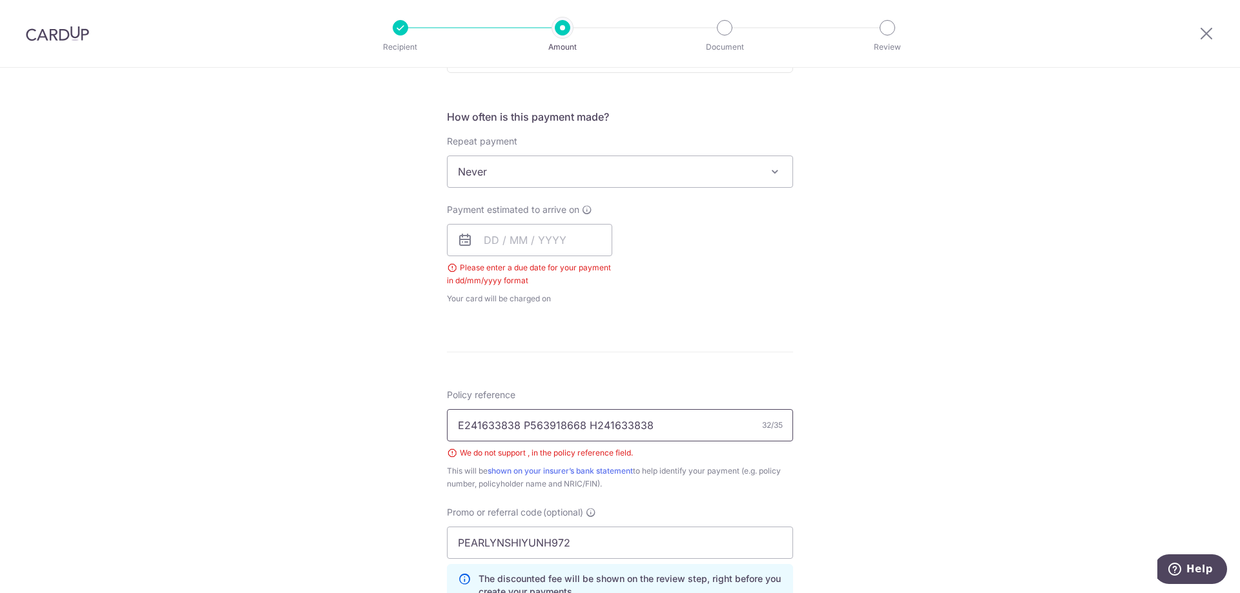
scroll to position [329, 0]
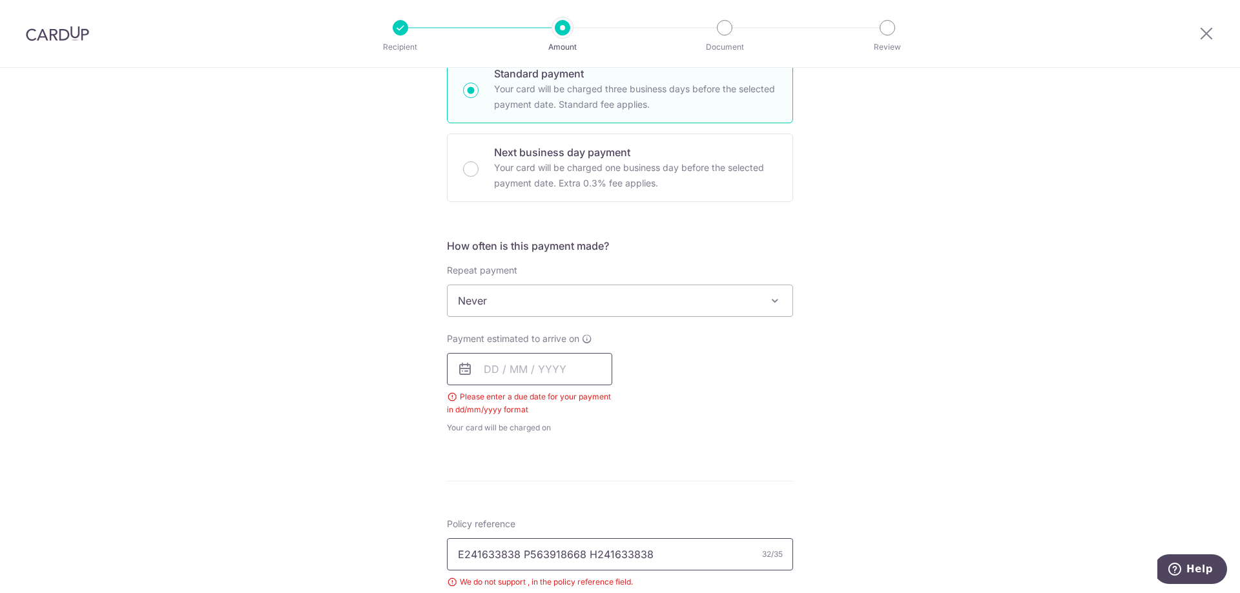
type input "E241633838 P563918668 H241633838"
click at [569, 375] on input "text" at bounding box center [529, 369] width 165 height 32
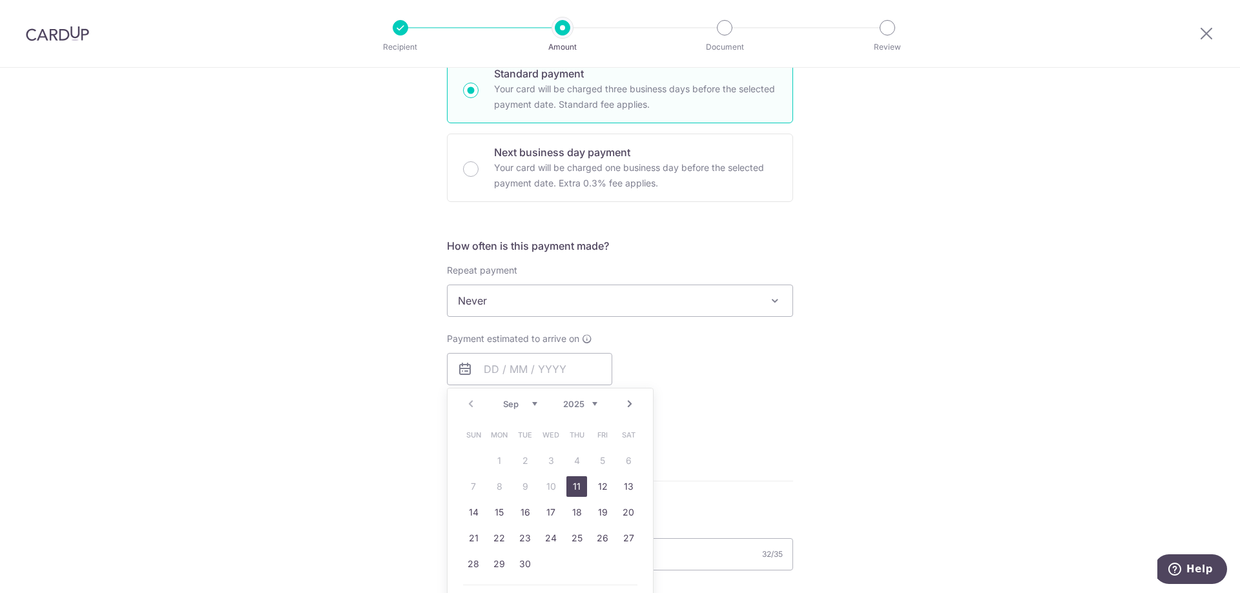
click at [579, 490] on link "11" at bounding box center [576, 487] width 21 height 21
type input "[DATE]"
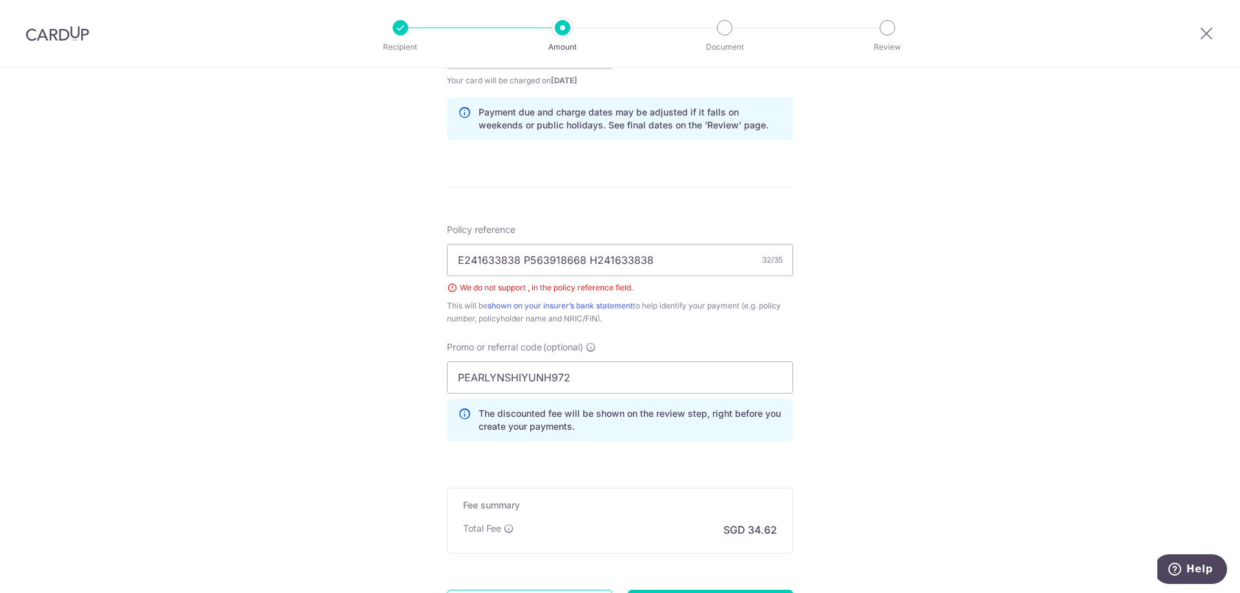
scroll to position [772, 0]
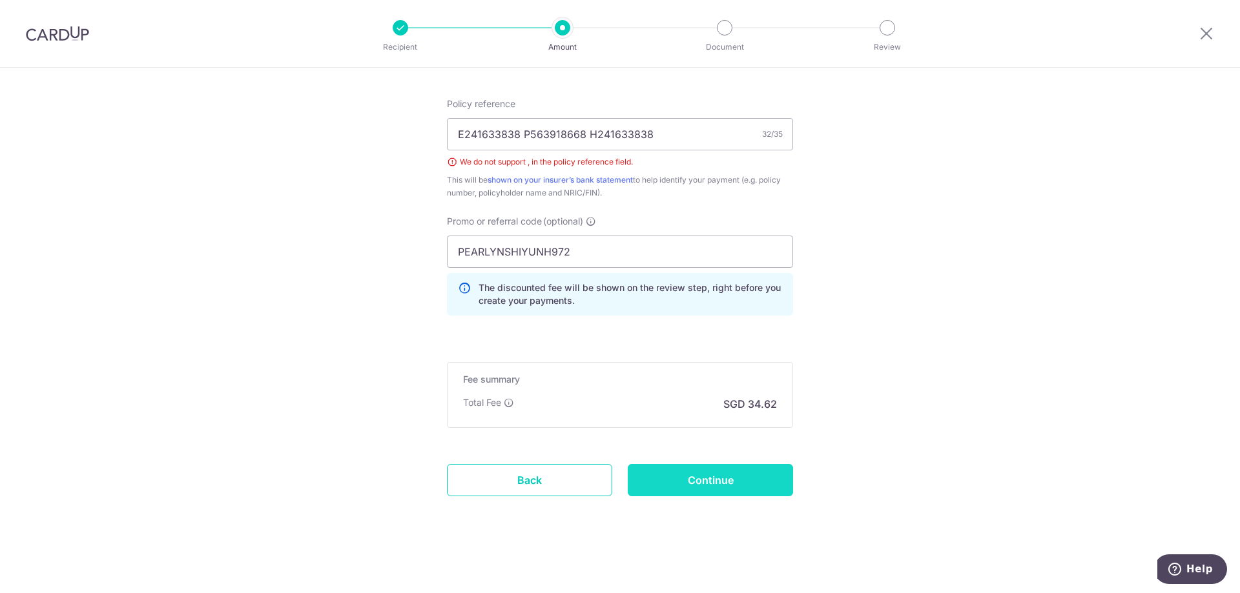
click at [719, 488] on input "Continue" at bounding box center [710, 480] width 165 height 32
type input "Create Schedule"
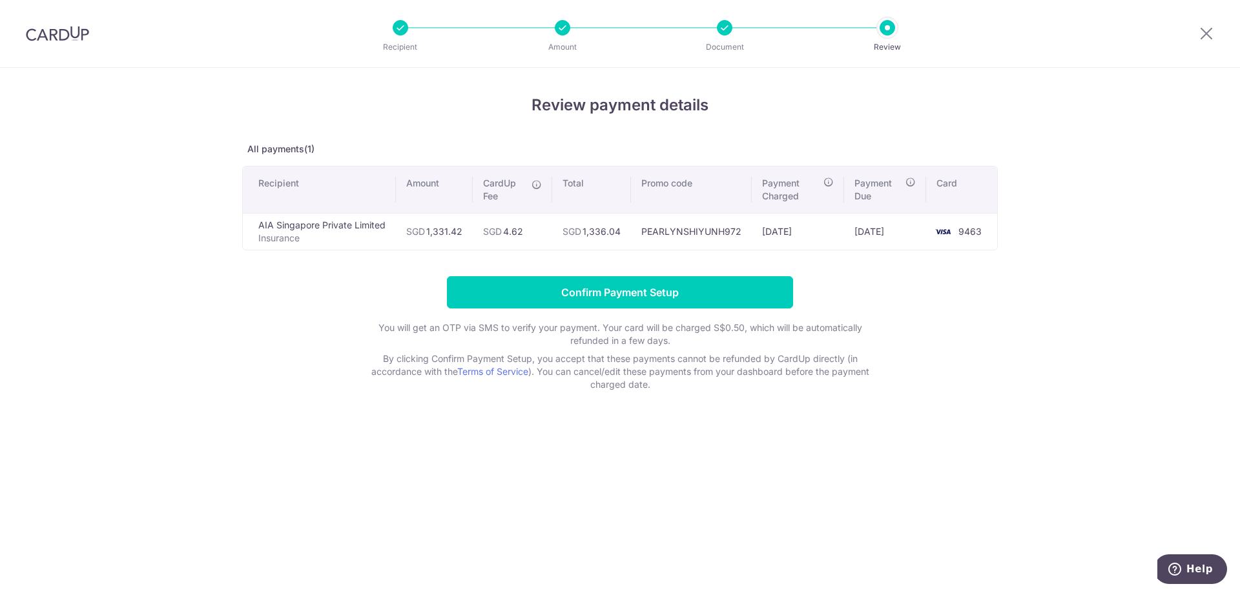
click at [726, 31] on div at bounding box center [724, 27] width 15 height 15
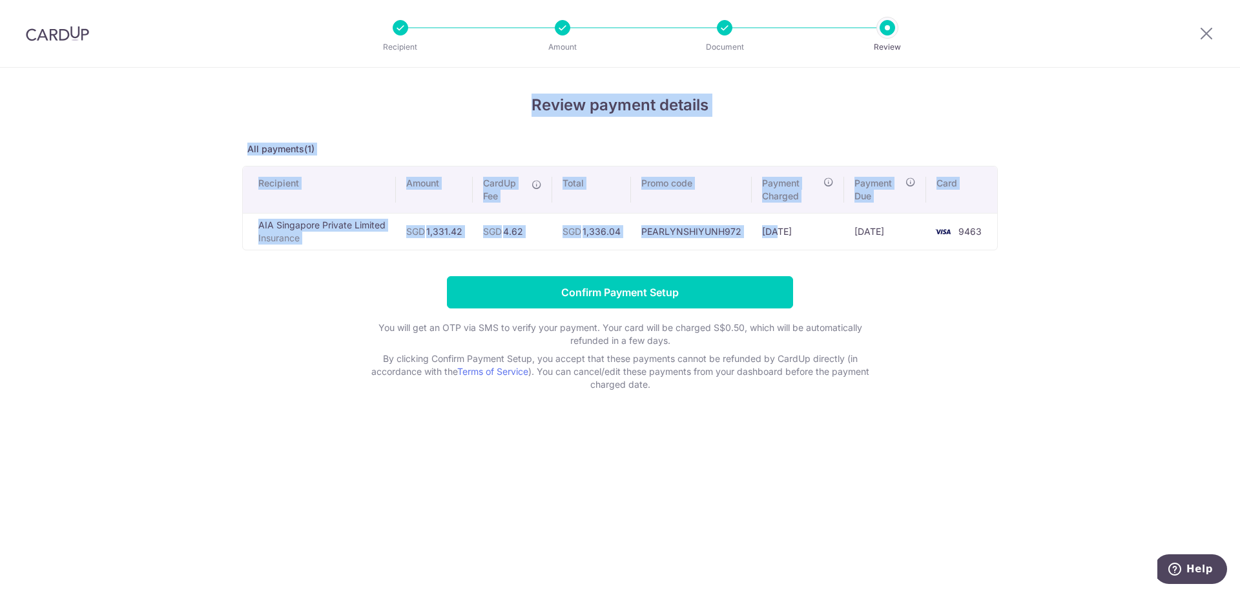
drag, startPoint x: 232, startPoint y: 81, endPoint x: 989, endPoint y: 254, distance: 775.5
click at [989, 254] on div "Review payment details All payments(1) Recipient Amount CardUp Fee Total Promo …" at bounding box center [620, 331] width 1240 height 526
click at [1114, 149] on div "Review payment details All payments(1) Recipient Amount CardUp Fee Total Promo …" at bounding box center [620, 331] width 1240 height 526
click at [812, 187] on span "Payment Charged" at bounding box center [790, 190] width 57 height 26
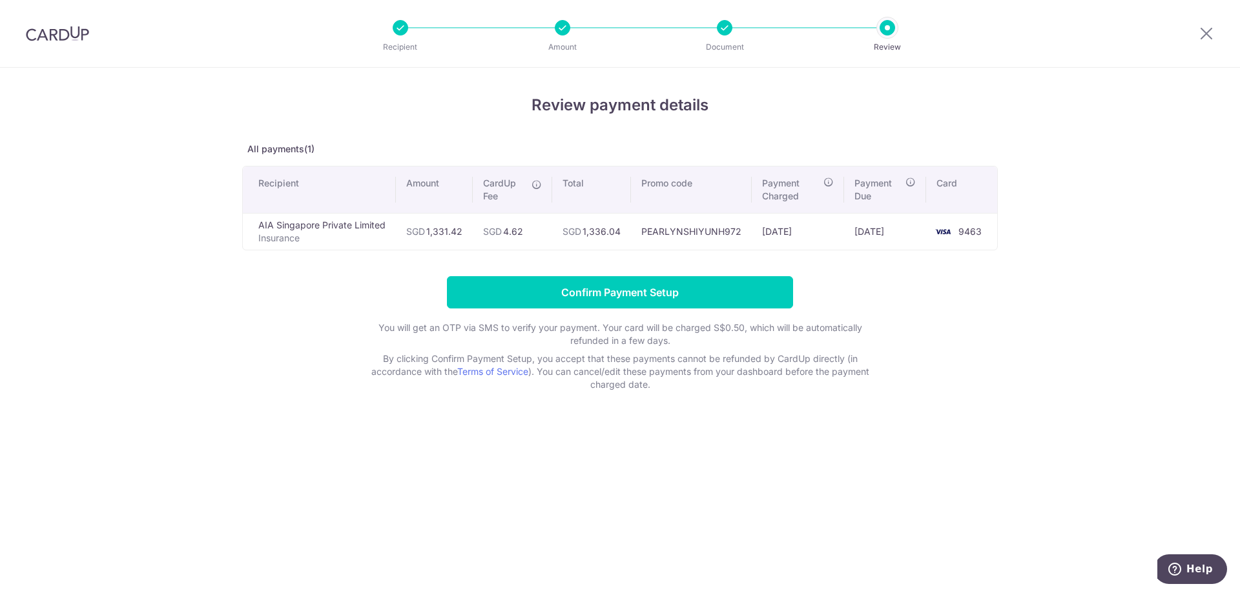
click at [935, 416] on div "Review payment details All payments(1) Recipient Amount CardUp Fee Total Promo …" at bounding box center [620, 331] width 1240 height 526
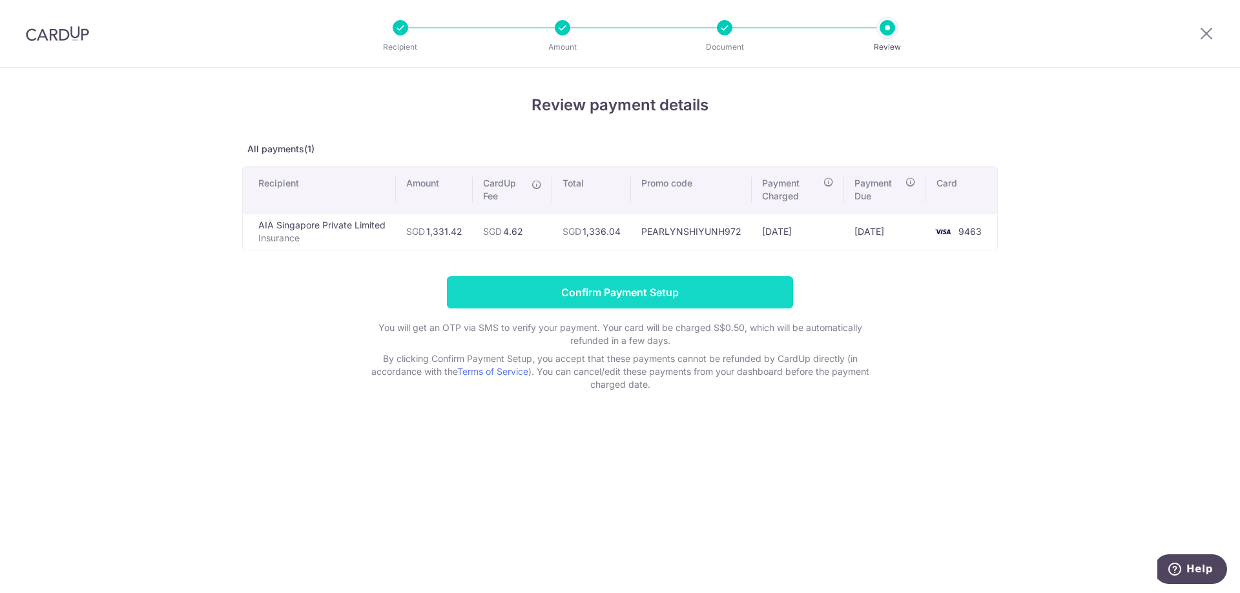
click at [726, 291] on input "Confirm Payment Setup" at bounding box center [620, 292] width 346 height 32
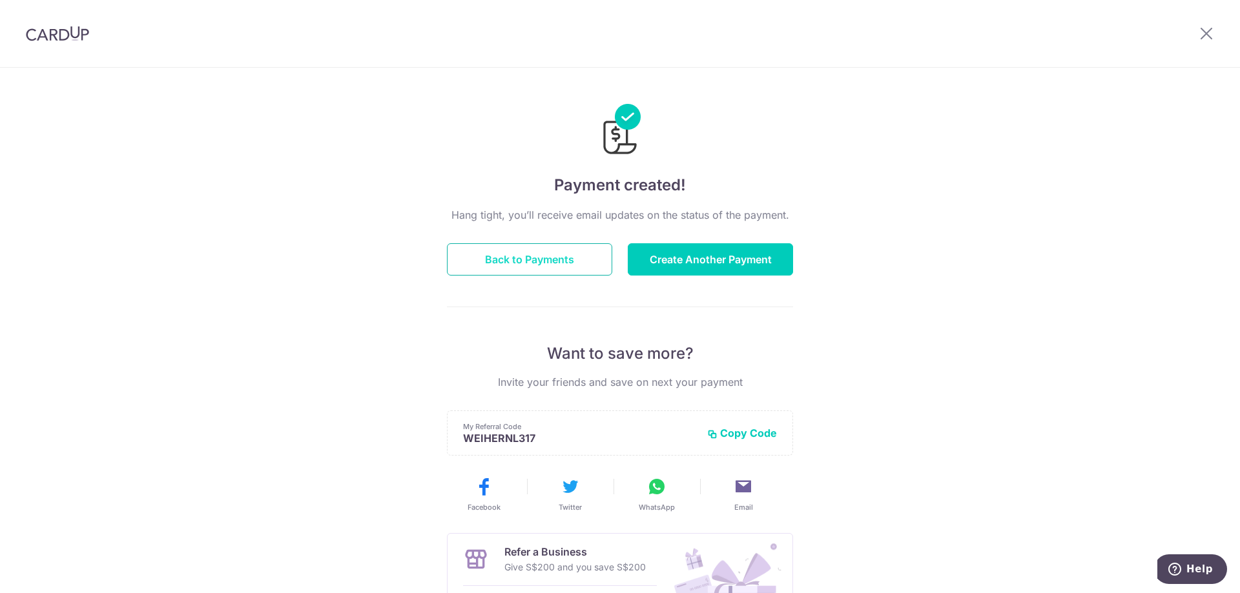
click at [533, 260] on button "Back to Payments" at bounding box center [529, 259] width 165 height 32
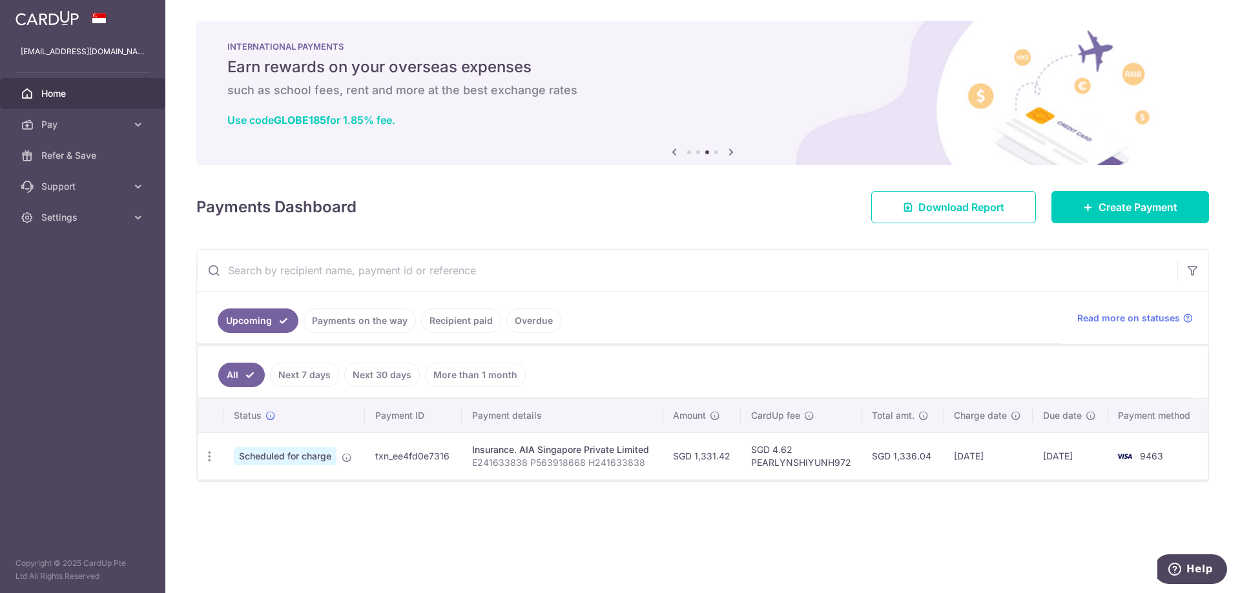
click at [409, 453] on td "txn_ee4fd0e7316" at bounding box center [413, 456] width 97 height 47
click at [205, 450] on icon "button" at bounding box center [210, 457] width 14 height 14
click at [289, 492] on span "Update payment" at bounding box center [278, 491] width 88 height 15
radio input "true"
type input "1,331.42"
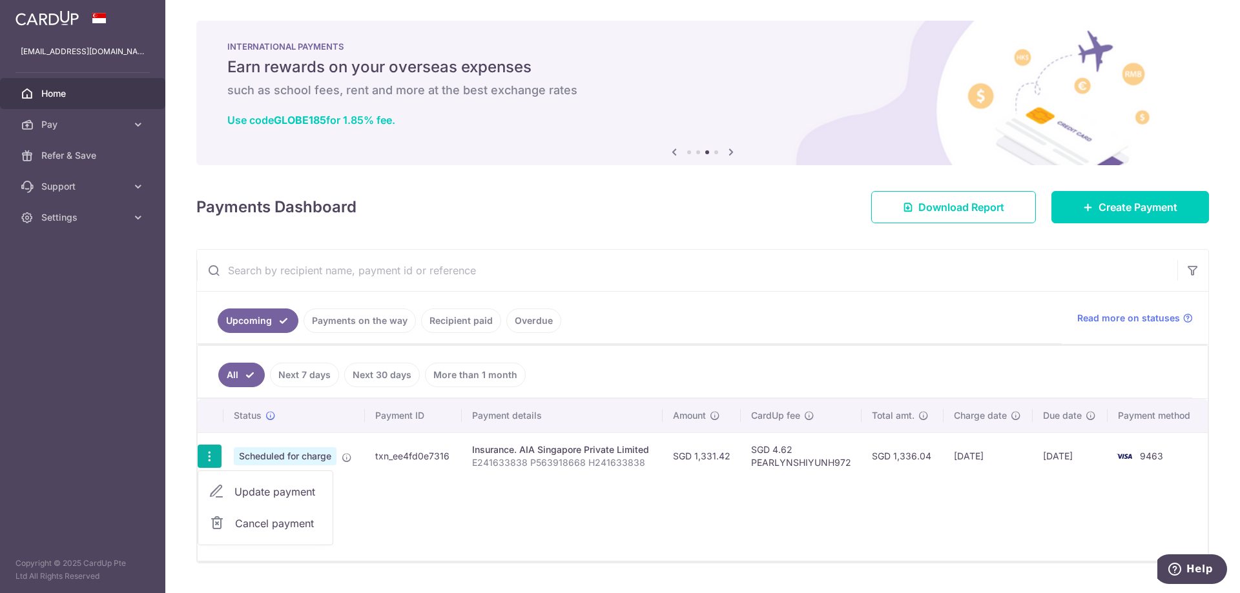
type input "11/09/2025"
type input "E241633838 P563918668 H241633838"
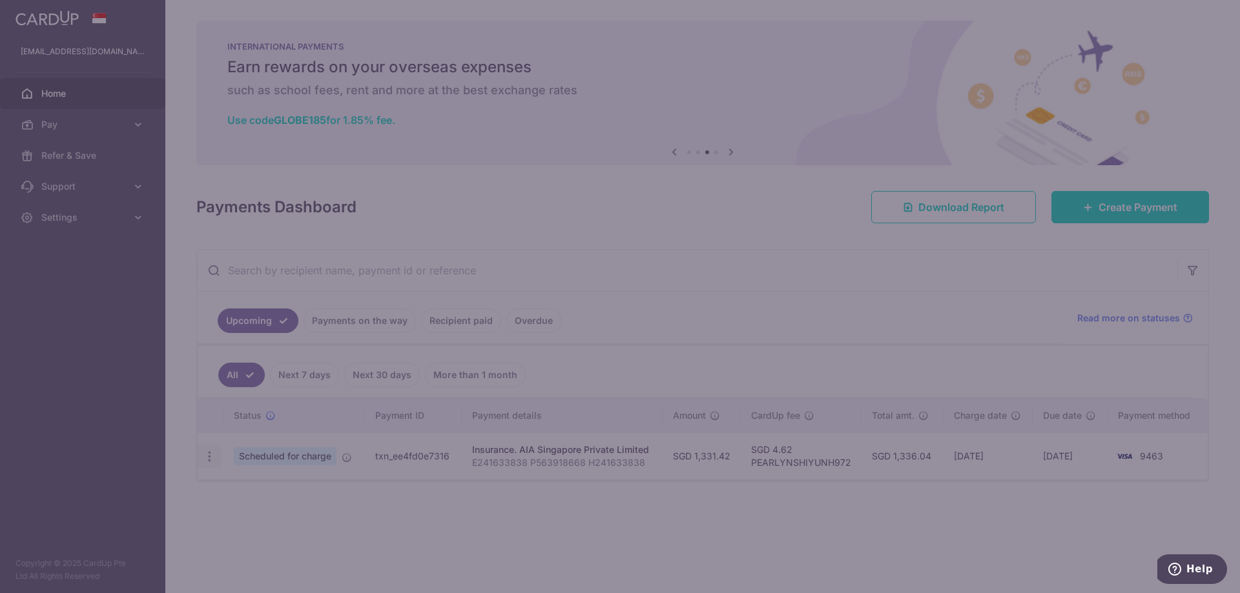
type input "PEARLYNSHIYUNH972"
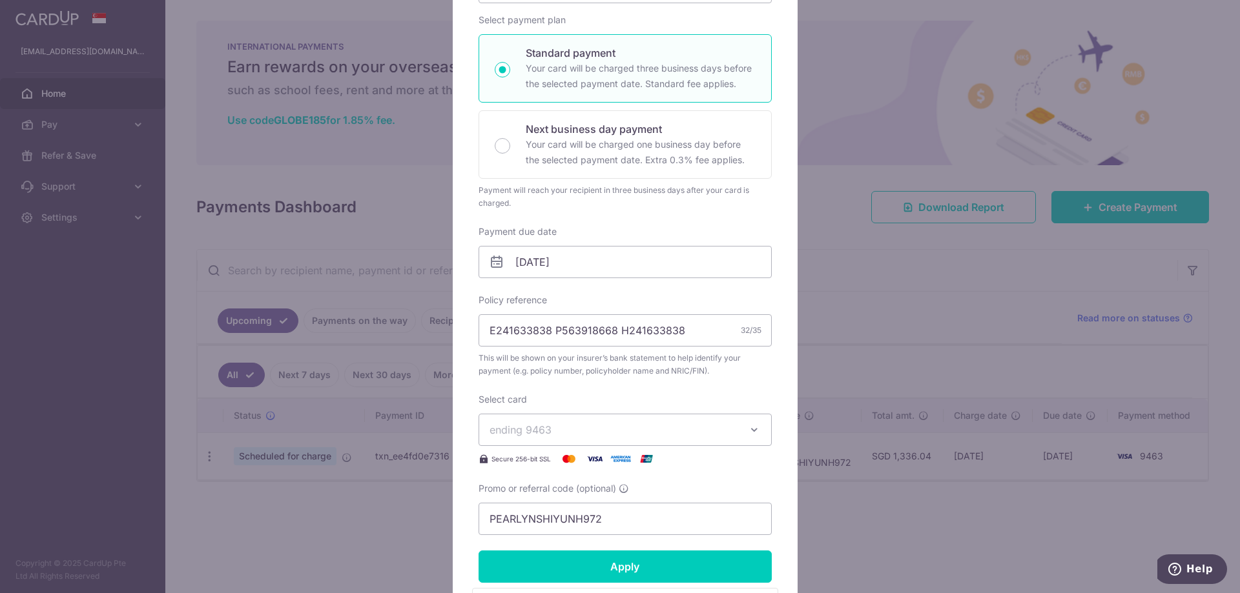
scroll to position [1, 0]
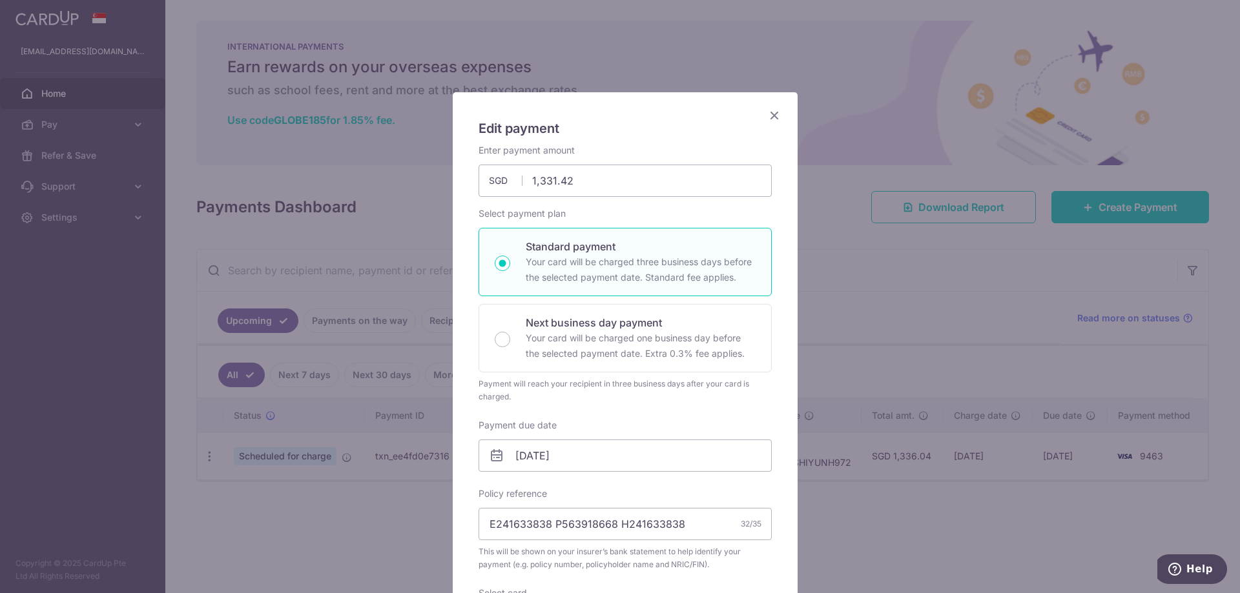
click at [767, 110] on icon "Close" at bounding box center [773, 115] width 15 height 16
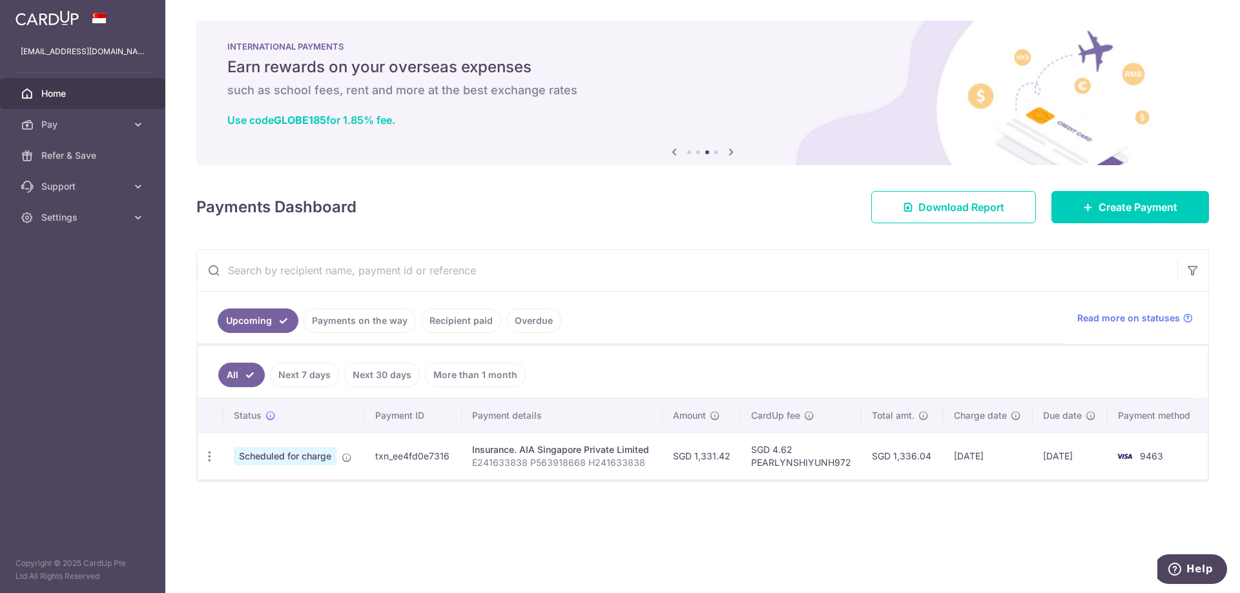
click at [786, 448] on td "SGD 4.62 PEARLYNSHIYUNH972" at bounding box center [801, 456] width 121 height 47
click at [92, 125] on span "Pay" at bounding box center [83, 124] width 85 height 13
click at [90, 154] on span "Payments" at bounding box center [83, 155] width 85 height 13
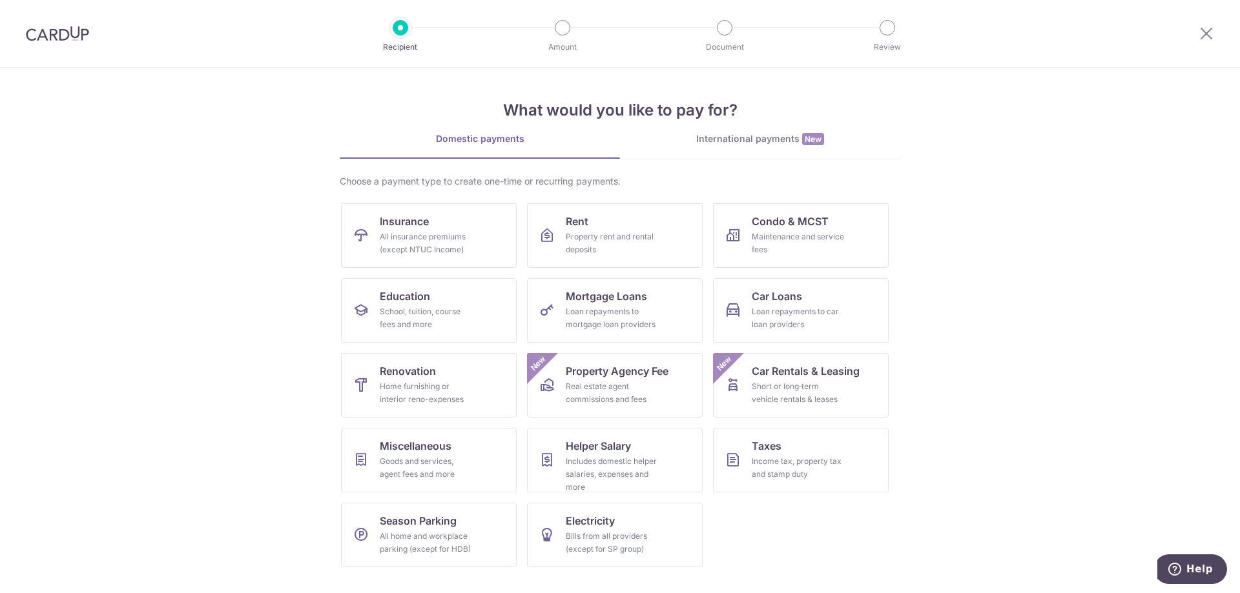
click at [730, 36] on div "Recipient Amount Document Review" at bounding box center [644, 33] width 554 height 67
click at [724, 27] on div at bounding box center [724, 27] width 15 height 15
click at [68, 26] on img at bounding box center [57, 33] width 63 height 15
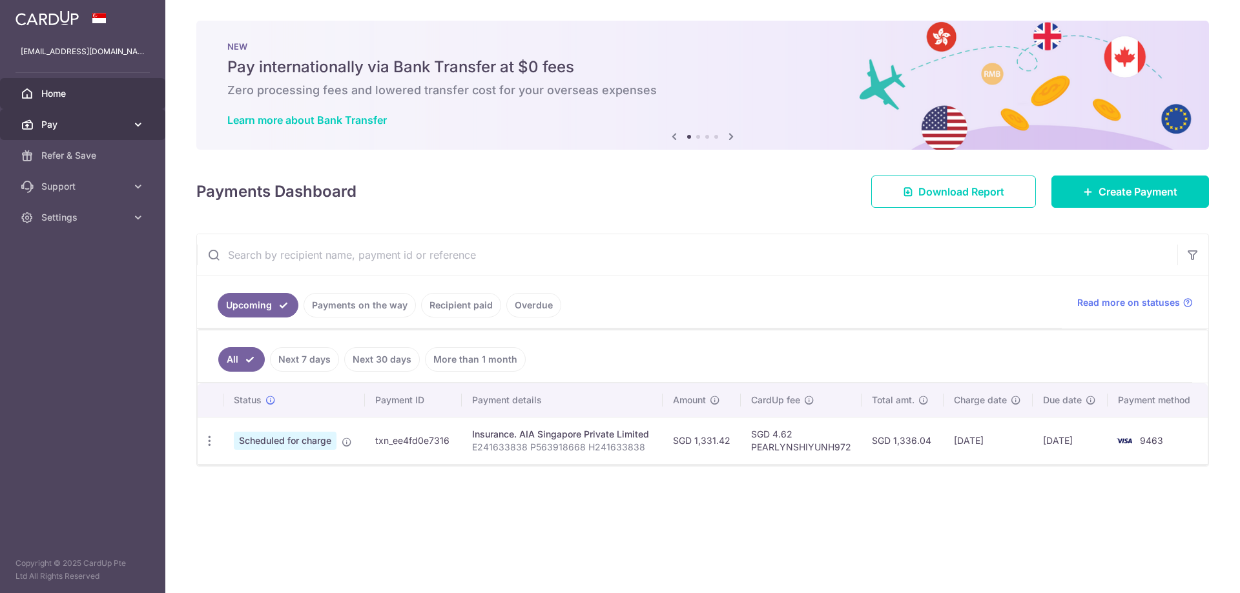
click at [105, 120] on span "Pay" at bounding box center [83, 124] width 85 height 13
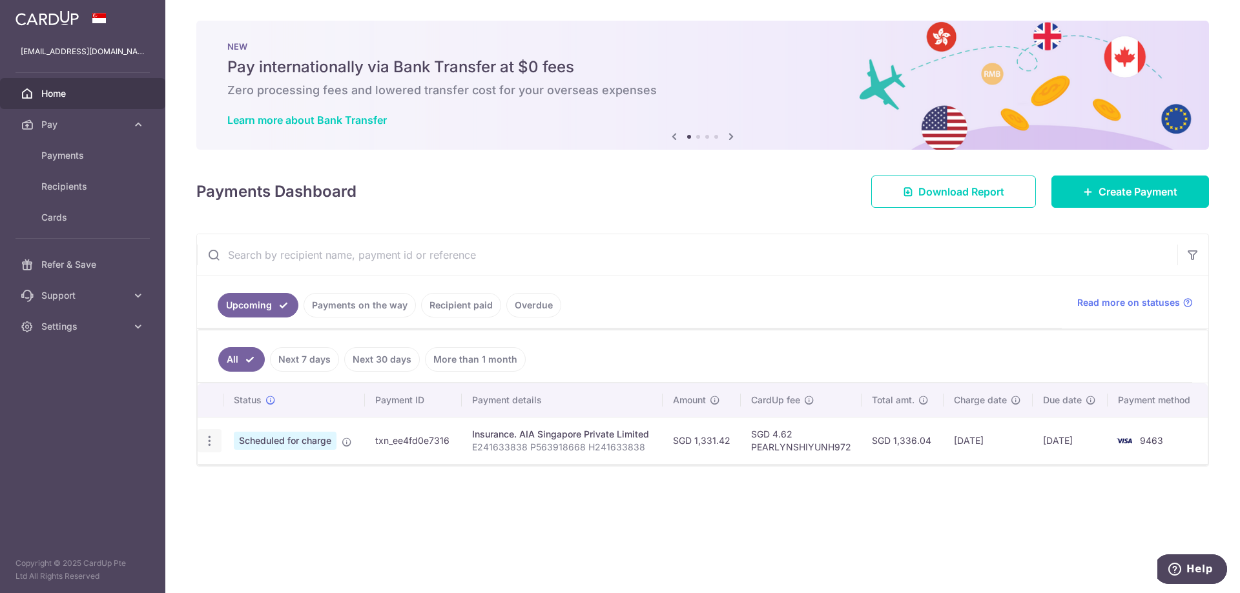
click at [205, 445] on icon "button" at bounding box center [210, 442] width 14 height 14
click at [524, 500] on div "Status Payment ID Payment details Amount CardUp fee Total amt. Charge date Due …" at bounding box center [703, 465] width 1010 height 162
click at [465, 447] on td "Insurance. AIA Singapore Private Limited E241633838 P563918668 H241633838" at bounding box center [562, 440] width 201 height 47
click at [433, 435] on td "txn_ee4fd0e7316" at bounding box center [413, 440] width 97 height 47
click at [573, 432] on div "Insurance. AIA Singapore Private Limited" at bounding box center [562, 434] width 181 height 13
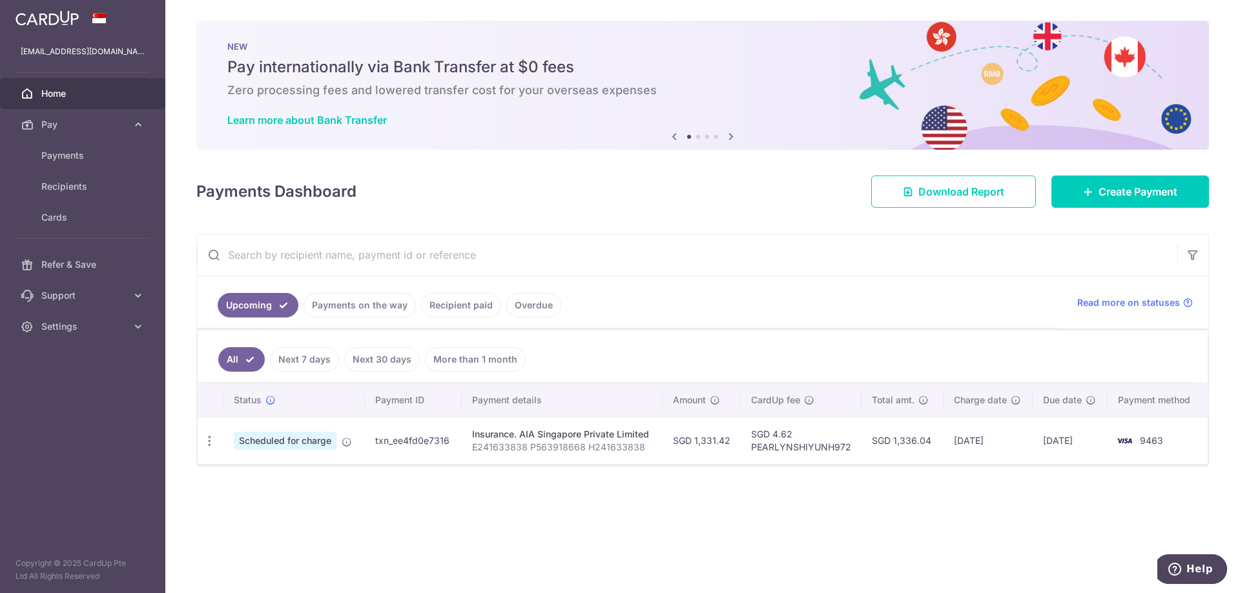
click at [581, 440] on div "Insurance. AIA Singapore Private Limited" at bounding box center [562, 434] width 181 height 13
click at [878, 440] on td "SGD 1,336.04" at bounding box center [901, 440] width 81 height 47
click at [814, 446] on td "SGD 4.62 PEARLYNSHIYUNH972" at bounding box center [801, 440] width 121 height 47
click at [1231, 413] on div "× Pause Schedule Pause all future payments in this series Pause just this one p…" at bounding box center [702, 296] width 1074 height 593
click at [1142, 431] on td "9463" at bounding box center [1157, 440] width 100 height 47
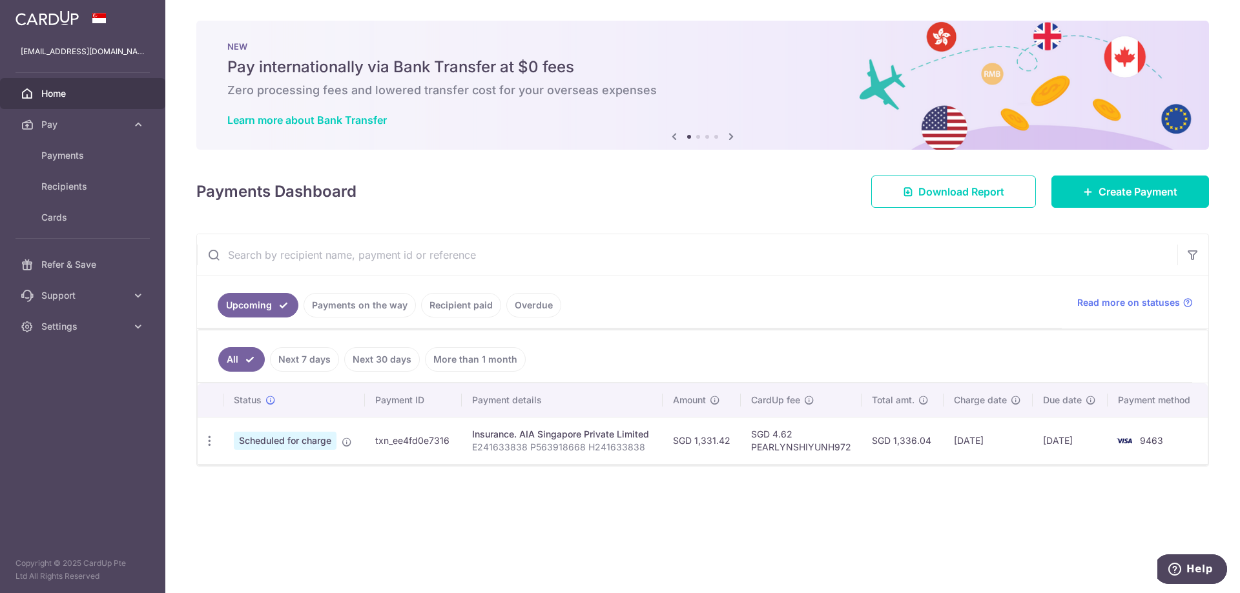
click at [371, 260] on input "text" at bounding box center [687, 254] width 980 height 41
click at [80, 166] on link "Payments" at bounding box center [82, 155] width 165 height 31
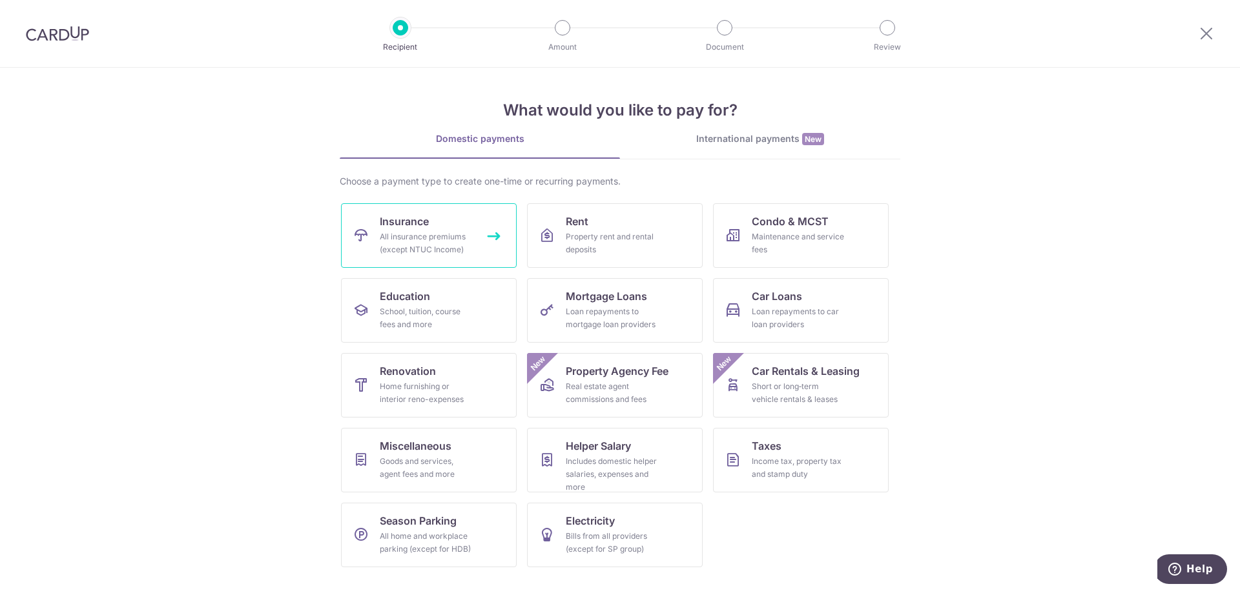
click at [442, 224] on link "Insurance All insurance premiums (except NTUC Income)" at bounding box center [429, 235] width 176 height 65
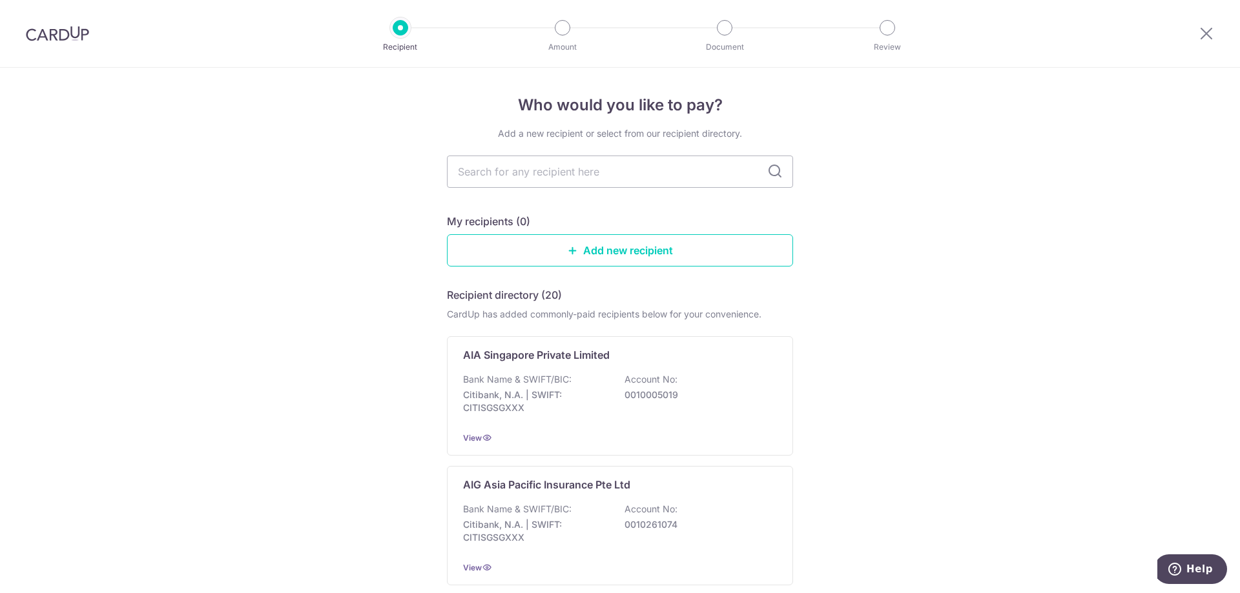
scroll to position [129, 0]
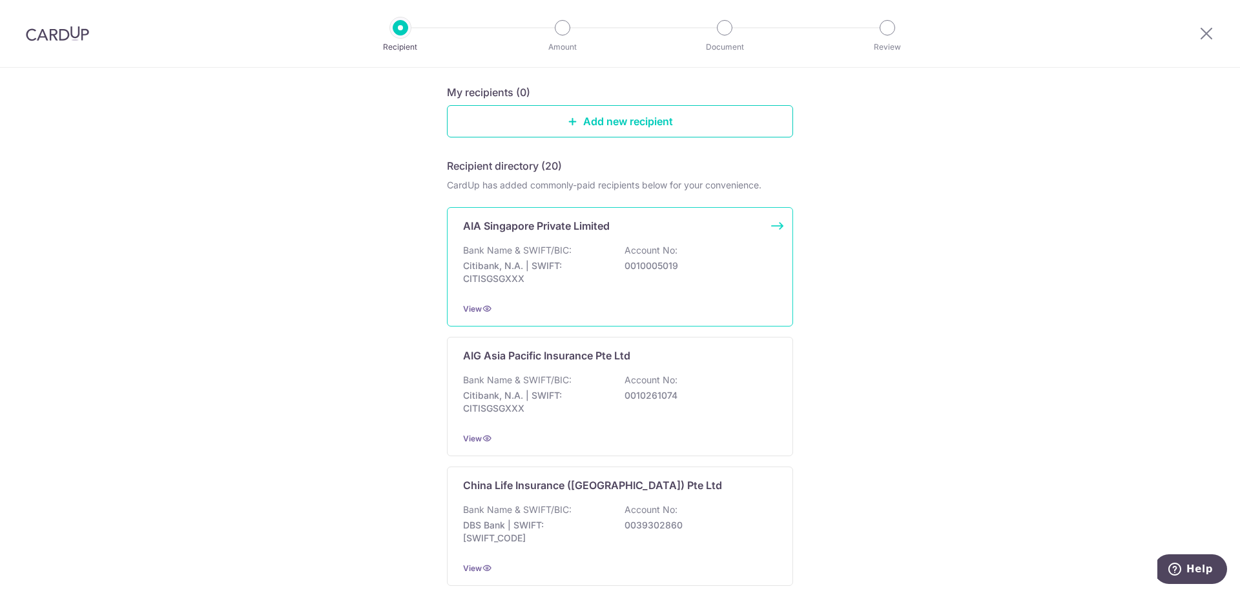
click at [493, 235] on div "AIA Singapore Private Limited Bank Name & SWIFT/BIC: Citibank, N.A. | SWIFT: CI…" at bounding box center [620, 266] width 346 height 119
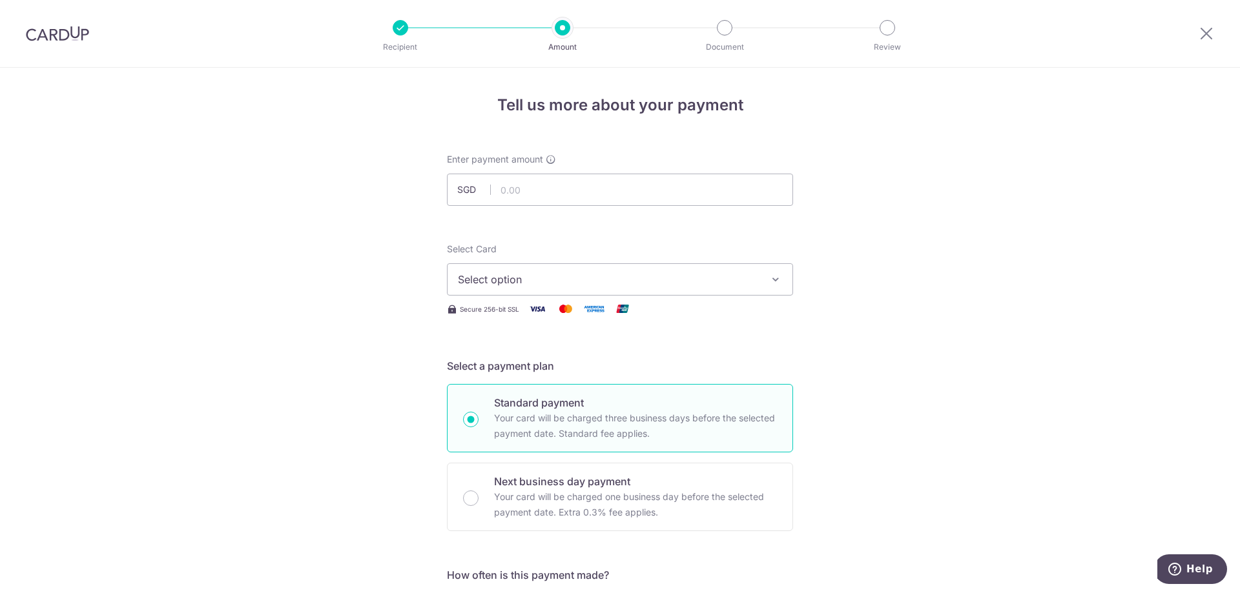
click at [76, 41] on img at bounding box center [57, 33] width 63 height 15
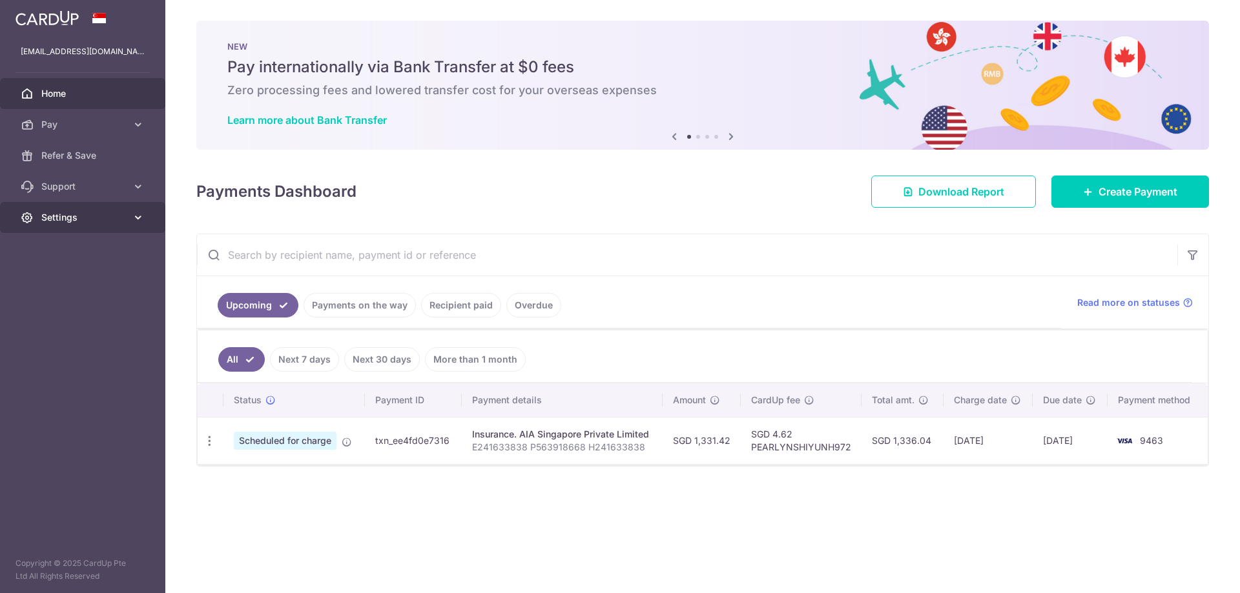
click at [107, 221] on span "Settings" at bounding box center [83, 217] width 85 height 13
click at [117, 250] on span "Account" at bounding box center [83, 248] width 85 height 13
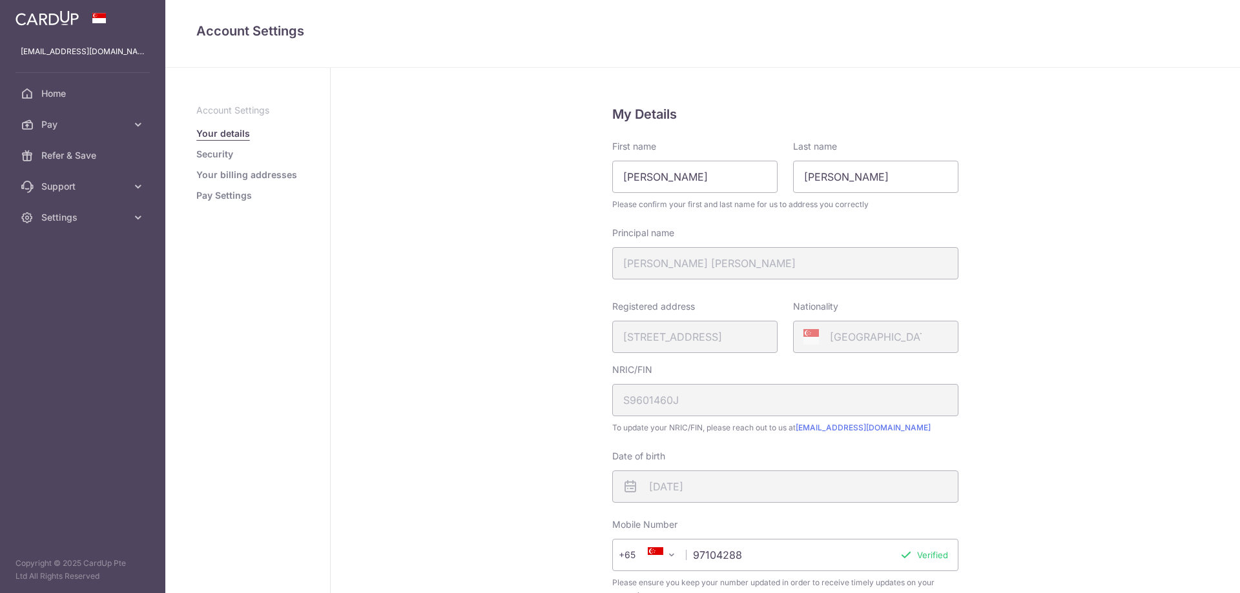
click at [242, 201] on link "Pay Settings" at bounding box center [224, 195] width 56 height 13
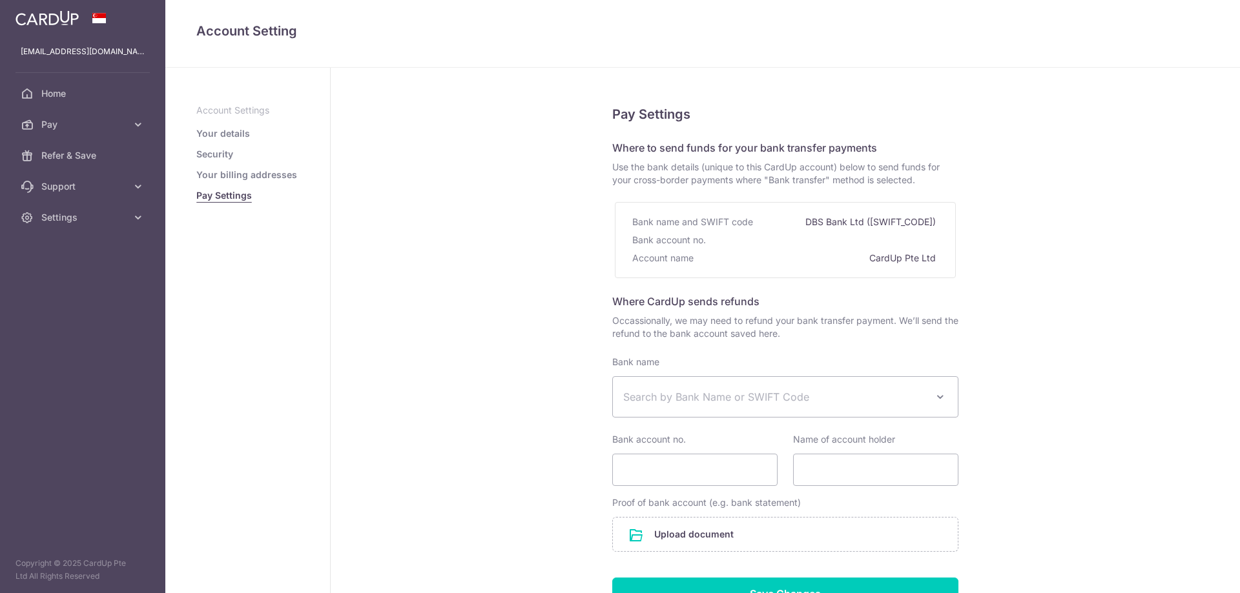
select select
click at [62, 90] on span "Home" at bounding box center [83, 93] width 85 height 13
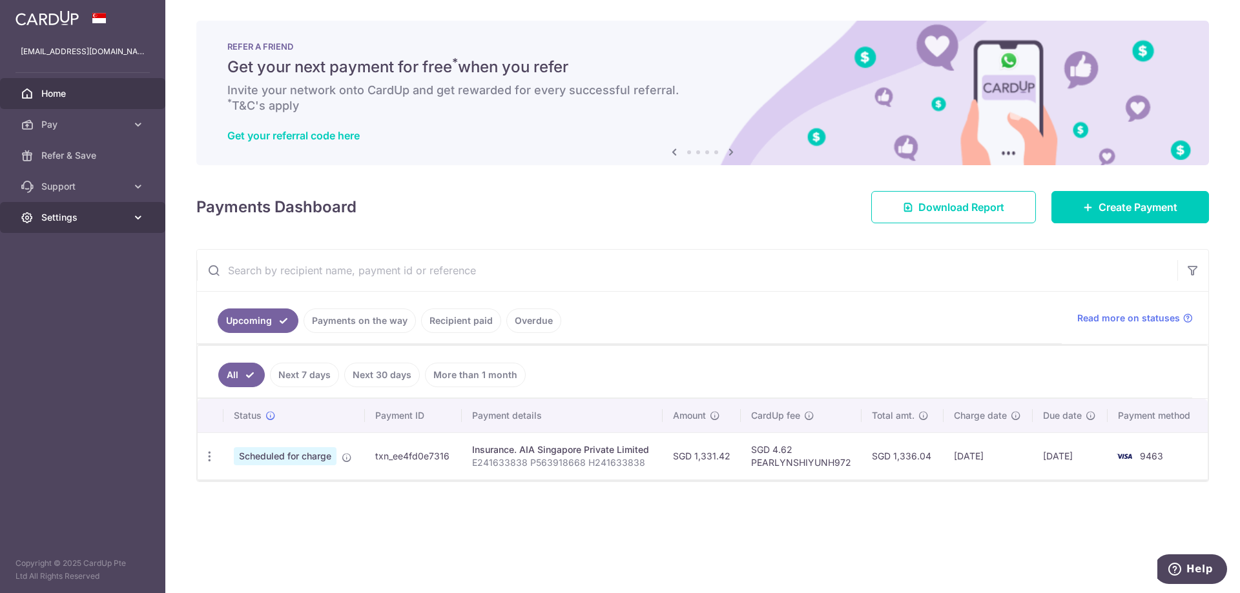
click at [122, 228] on link "Settings" at bounding box center [82, 217] width 165 height 31
click at [79, 287] on link "Logout" at bounding box center [82, 279] width 165 height 31
